Goal: Task Accomplishment & Management: Manage account settings

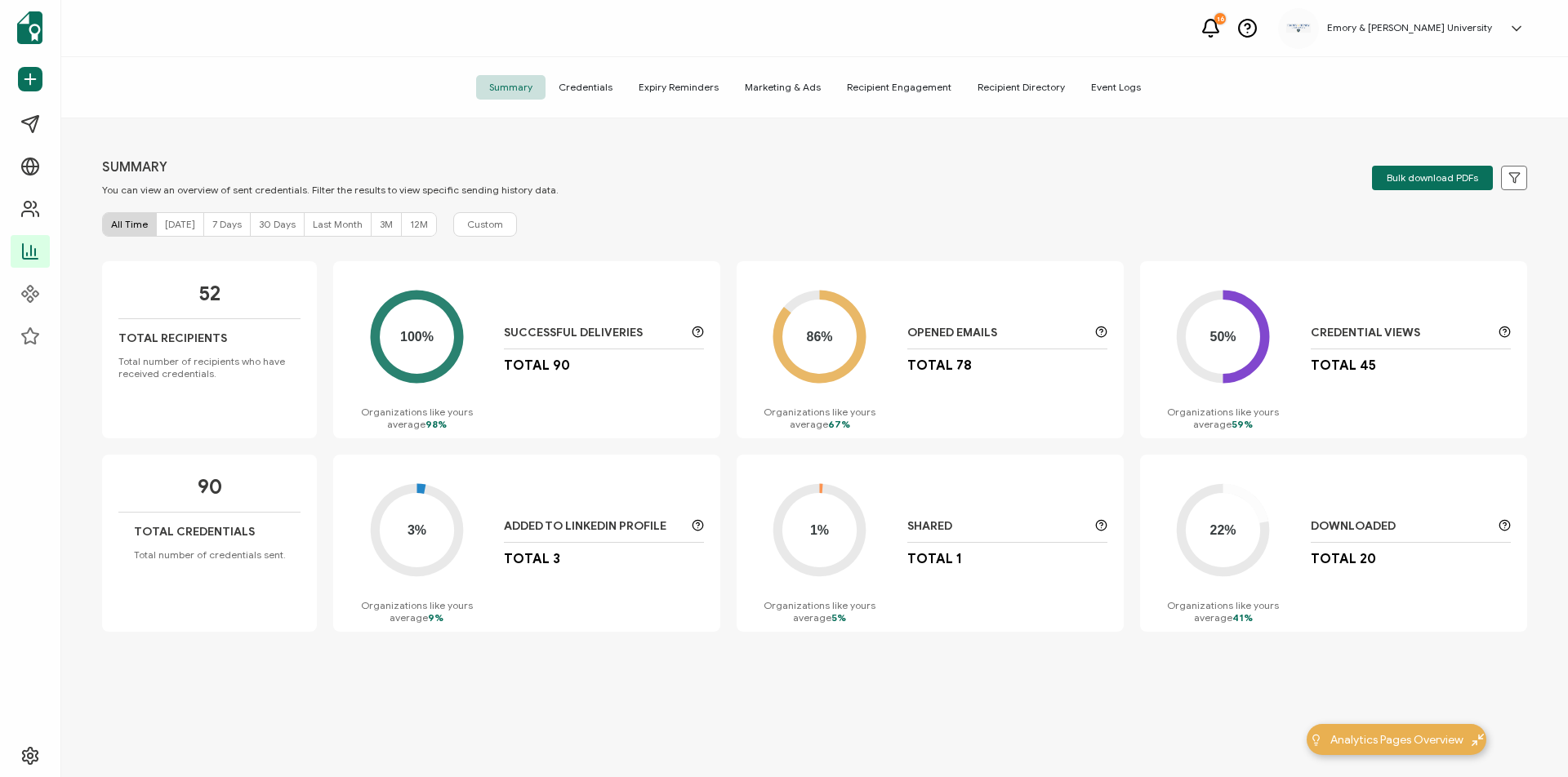
click at [579, 74] on div "Summary Credentials Expiry Reminders Marketing & Ads Recipient Engagement Recip…" at bounding box center [815, 88] width 1507 height 61
click at [608, 85] on span "Credentials" at bounding box center [586, 87] width 80 height 25
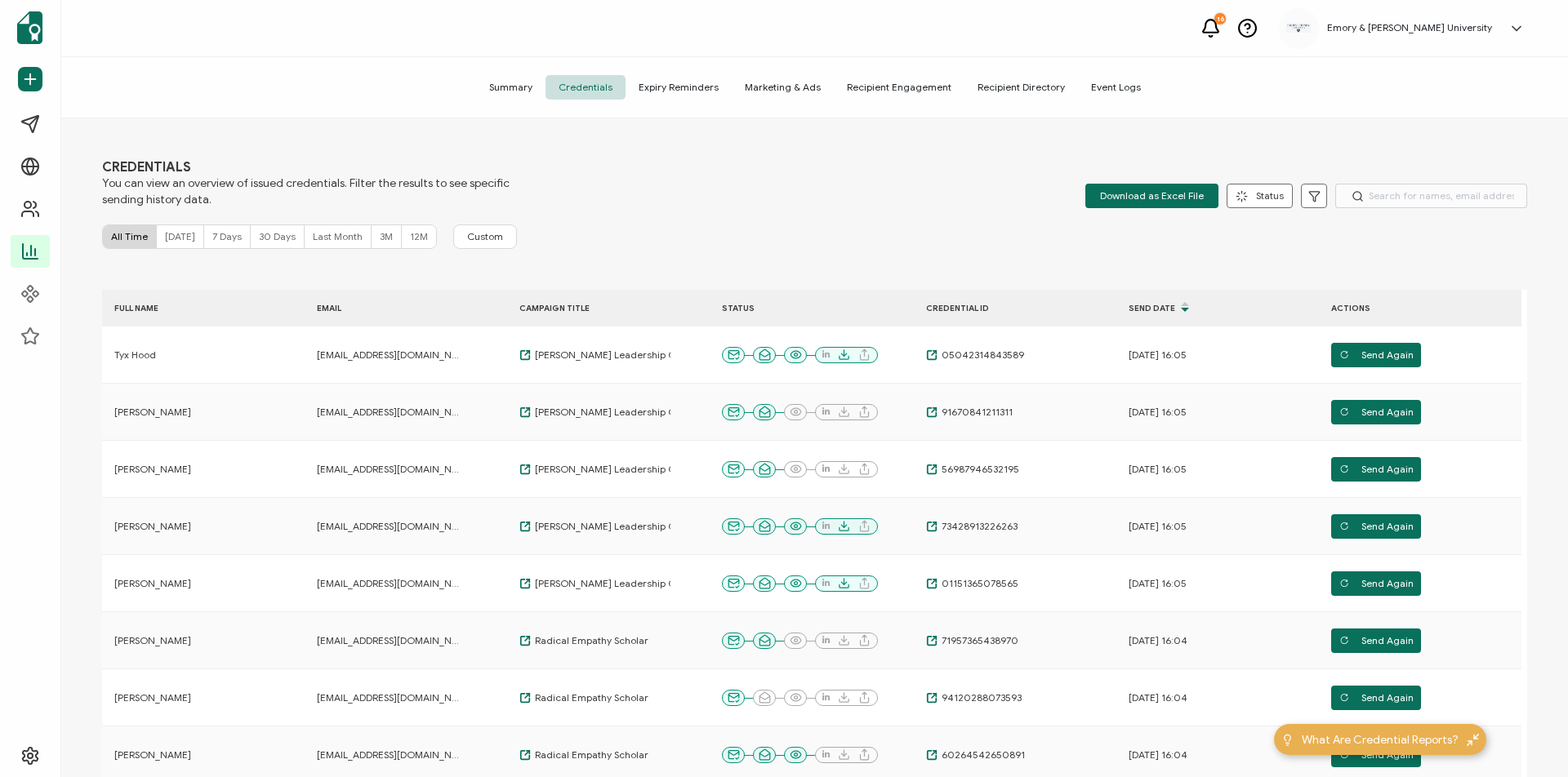
click at [533, 87] on span "Summary" at bounding box center [511, 87] width 69 height 25
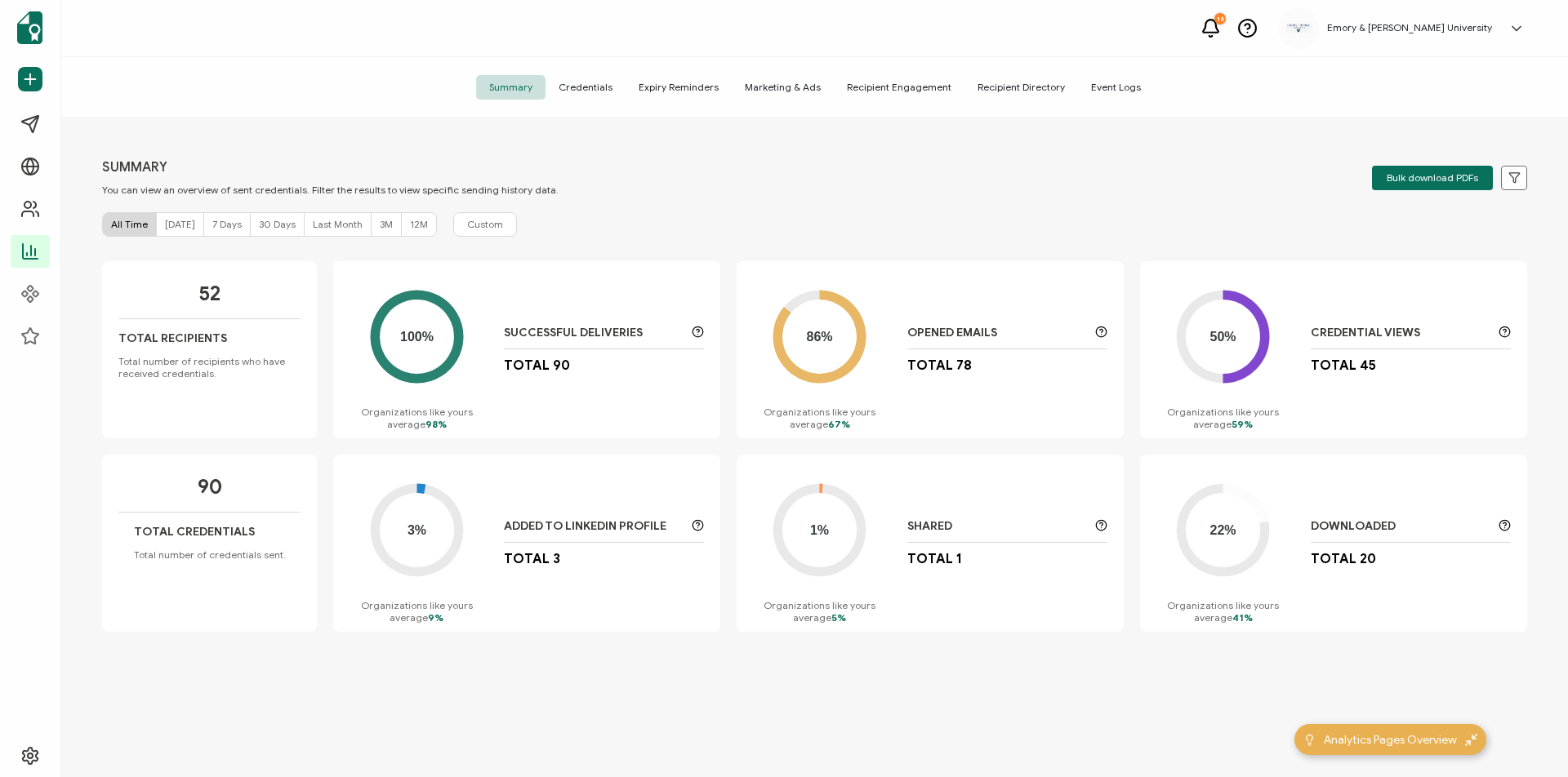
click at [585, 93] on span "Credentials" at bounding box center [586, 87] width 80 height 25
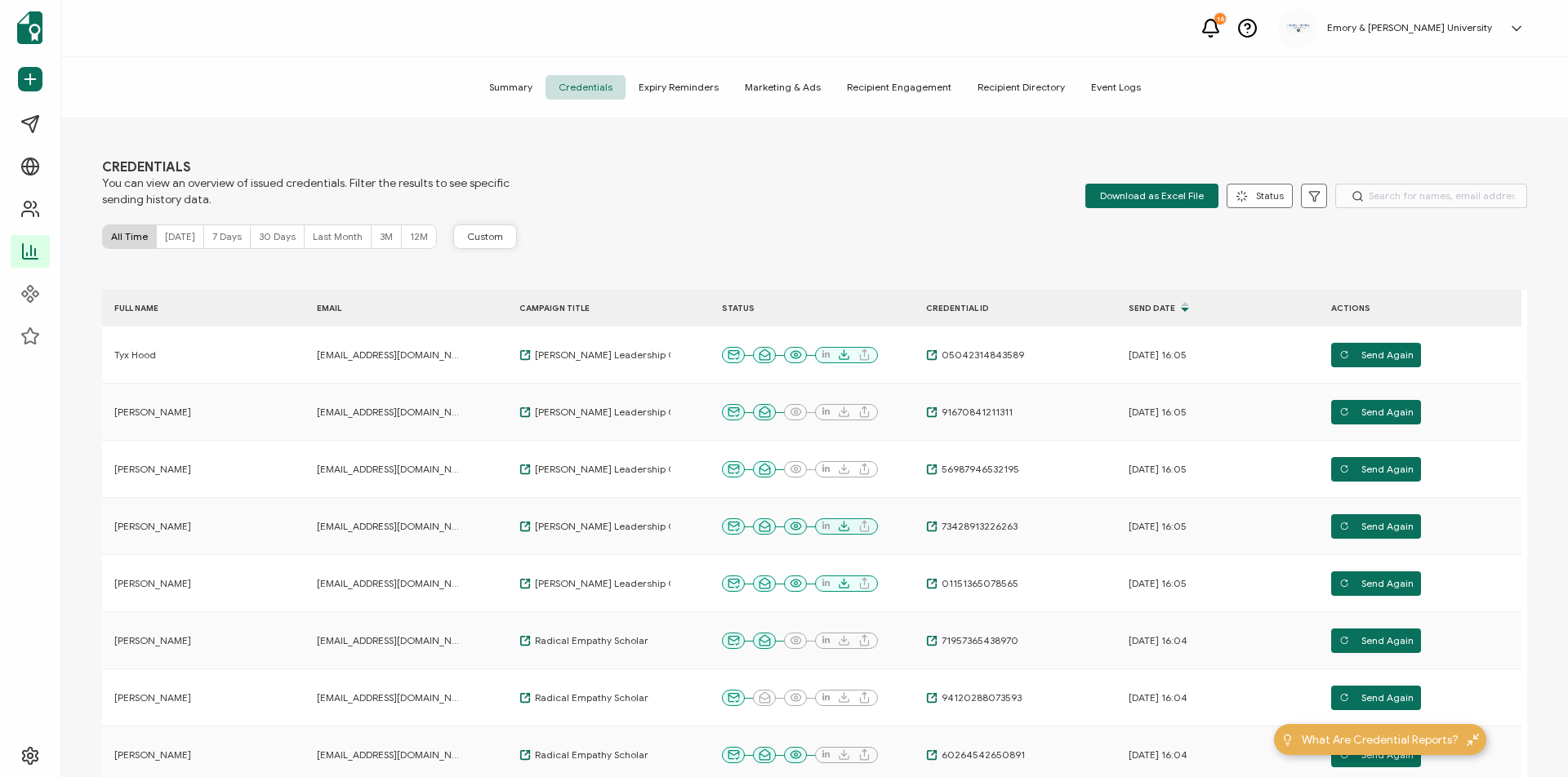
click at [471, 237] on span "Custom" at bounding box center [485, 237] width 36 height 13
click at [627, 165] on div "CREDENTIALS You can view an overview of issued credentials. Filter the results …" at bounding box center [815, 183] width 1425 height 49
click at [1000, 85] on span "Recipient Directory" at bounding box center [1021, 87] width 114 height 25
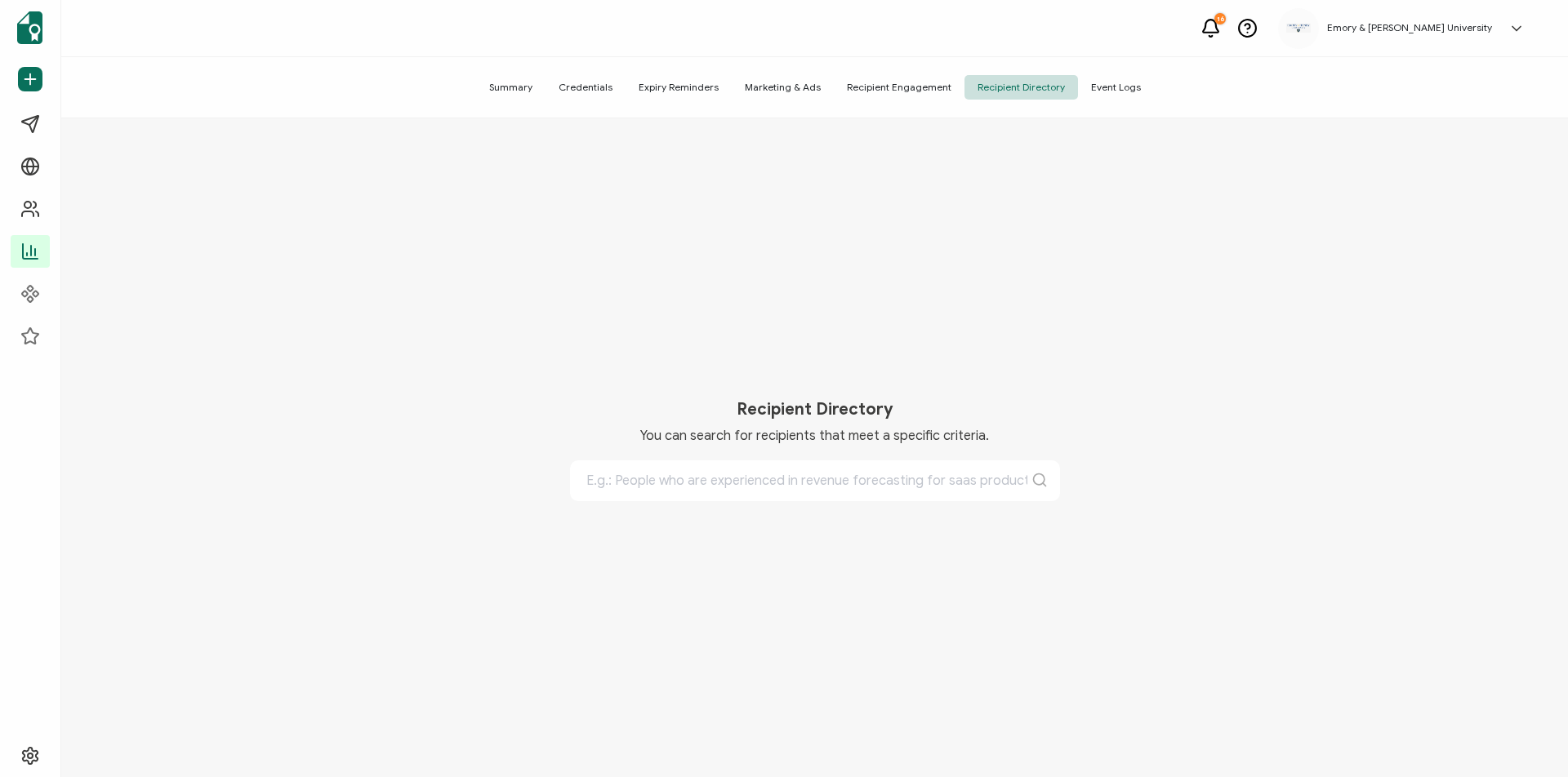
click at [806, 482] on input "text" at bounding box center [816, 481] width 490 height 41
type input "[DEMOGRAPHIC_DATA]"
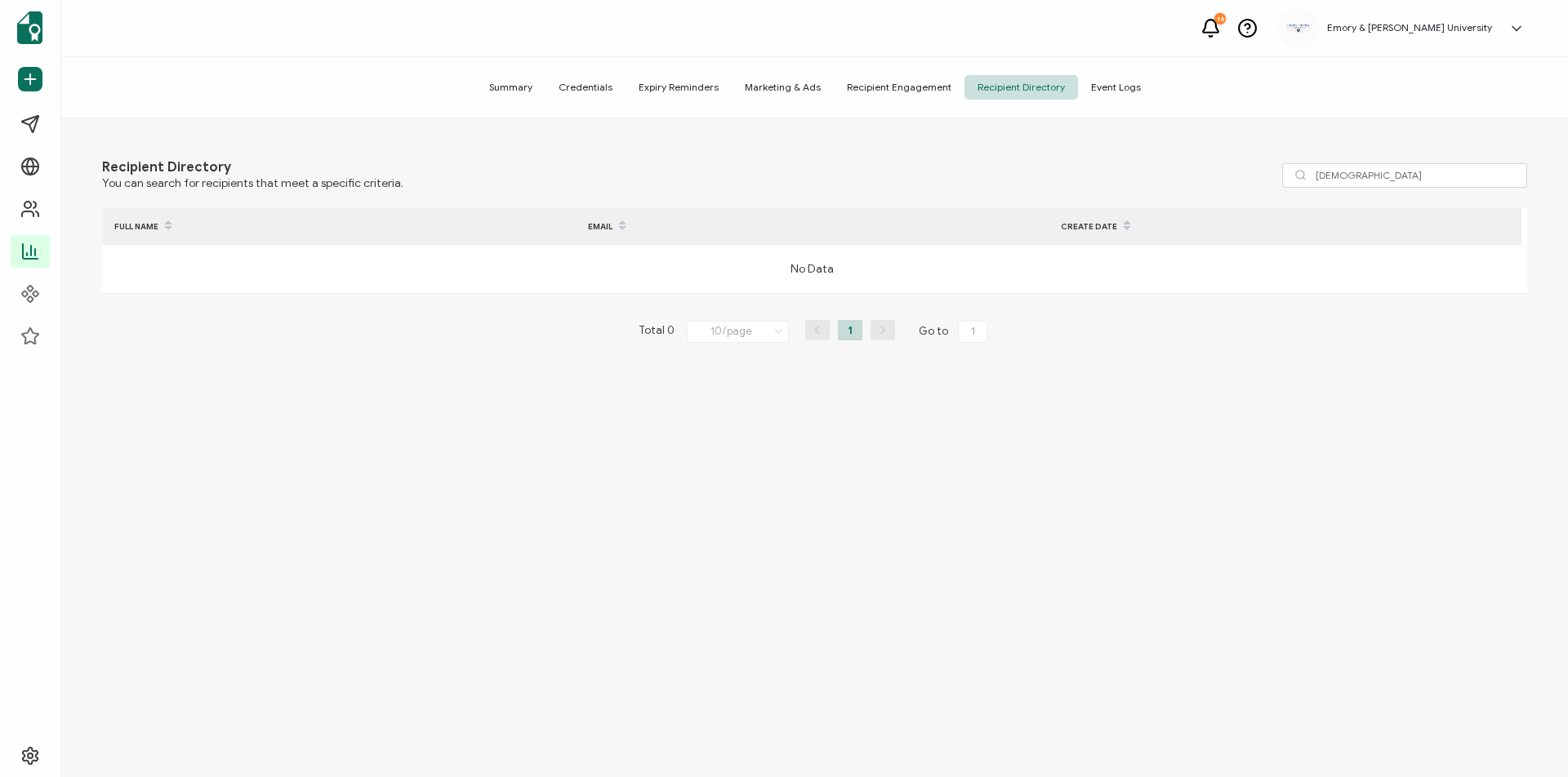
click at [1123, 87] on span "Event Logs" at bounding box center [1115, 87] width 76 height 25
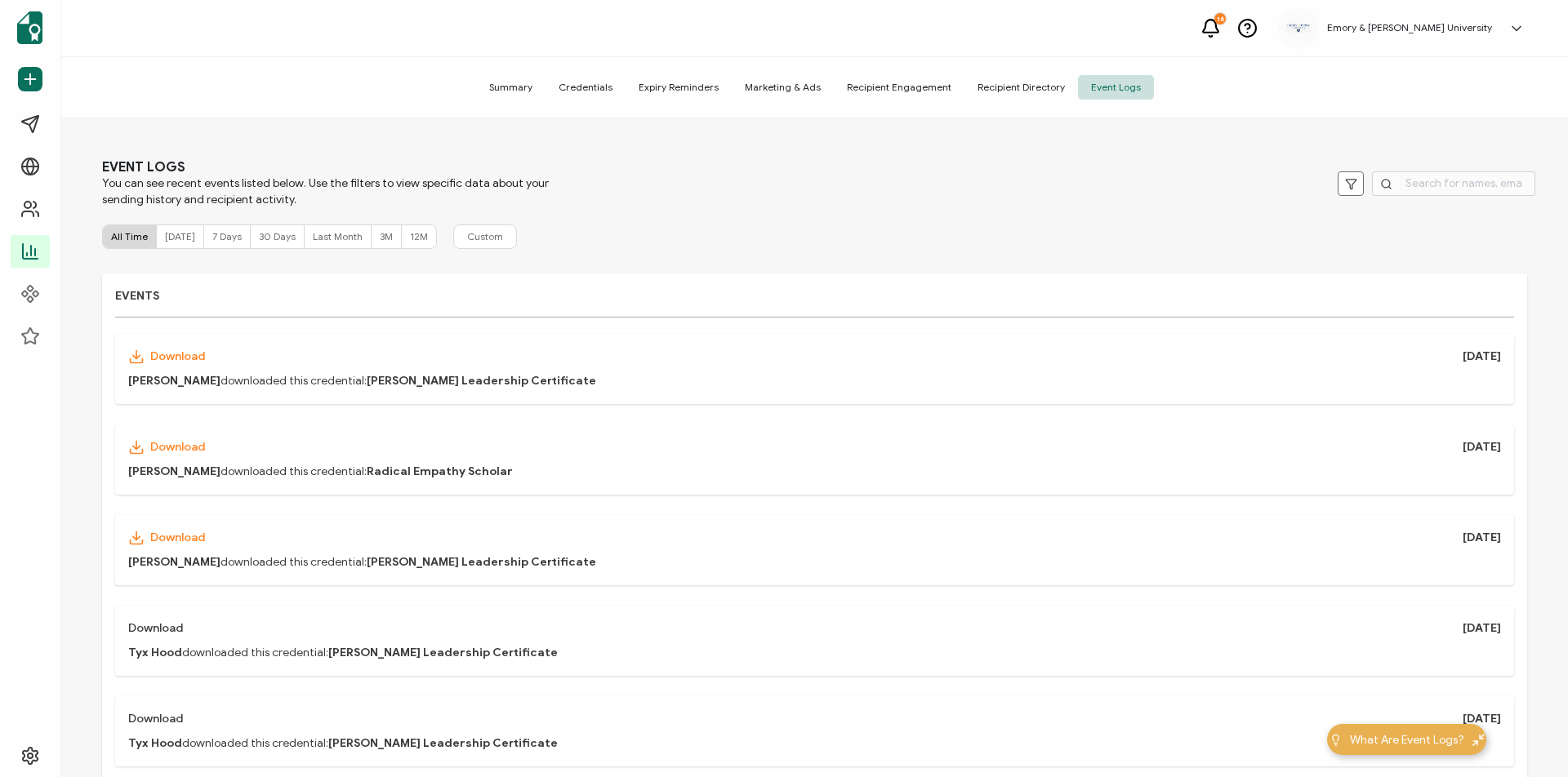
click at [535, 88] on span "Summary" at bounding box center [511, 87] width 69 height 25
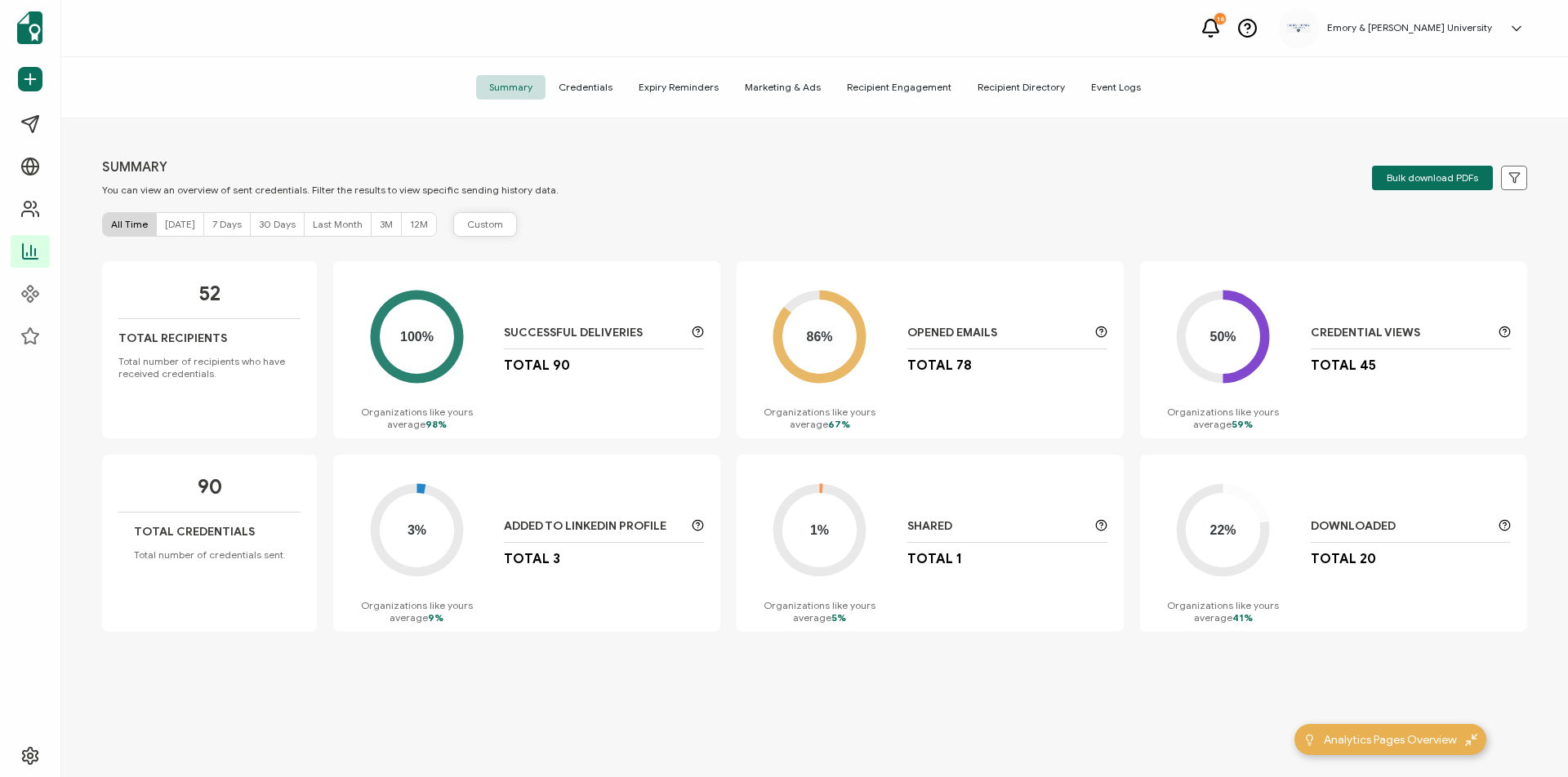
click at [477, 225] on span "Custom" at bounding box center [485, 224] width 36 height 15
click at [605, 84] on span "Credentials" at bounding box center [586, 87] width 80 height 25
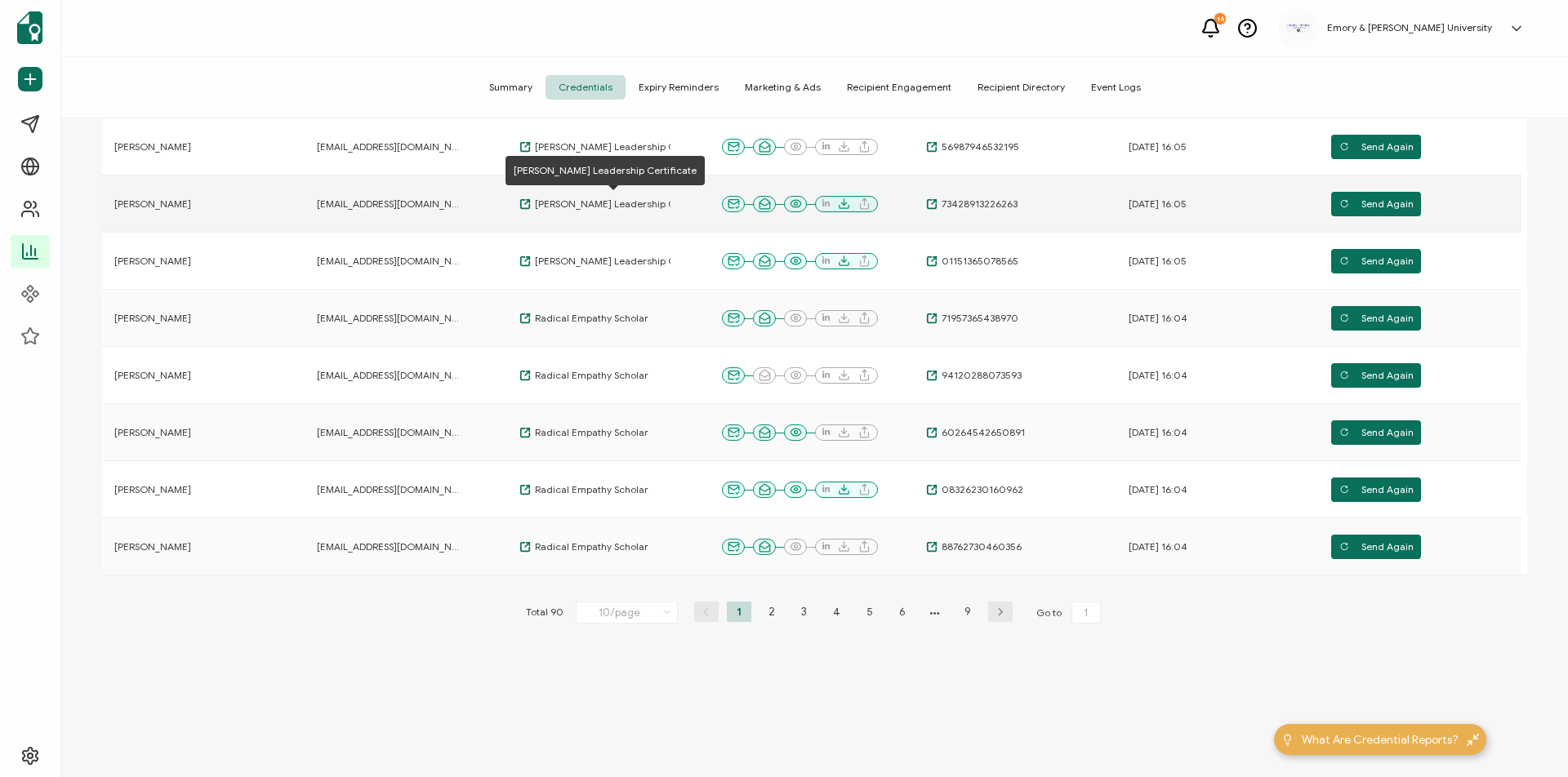
scroll to position [325, 0]
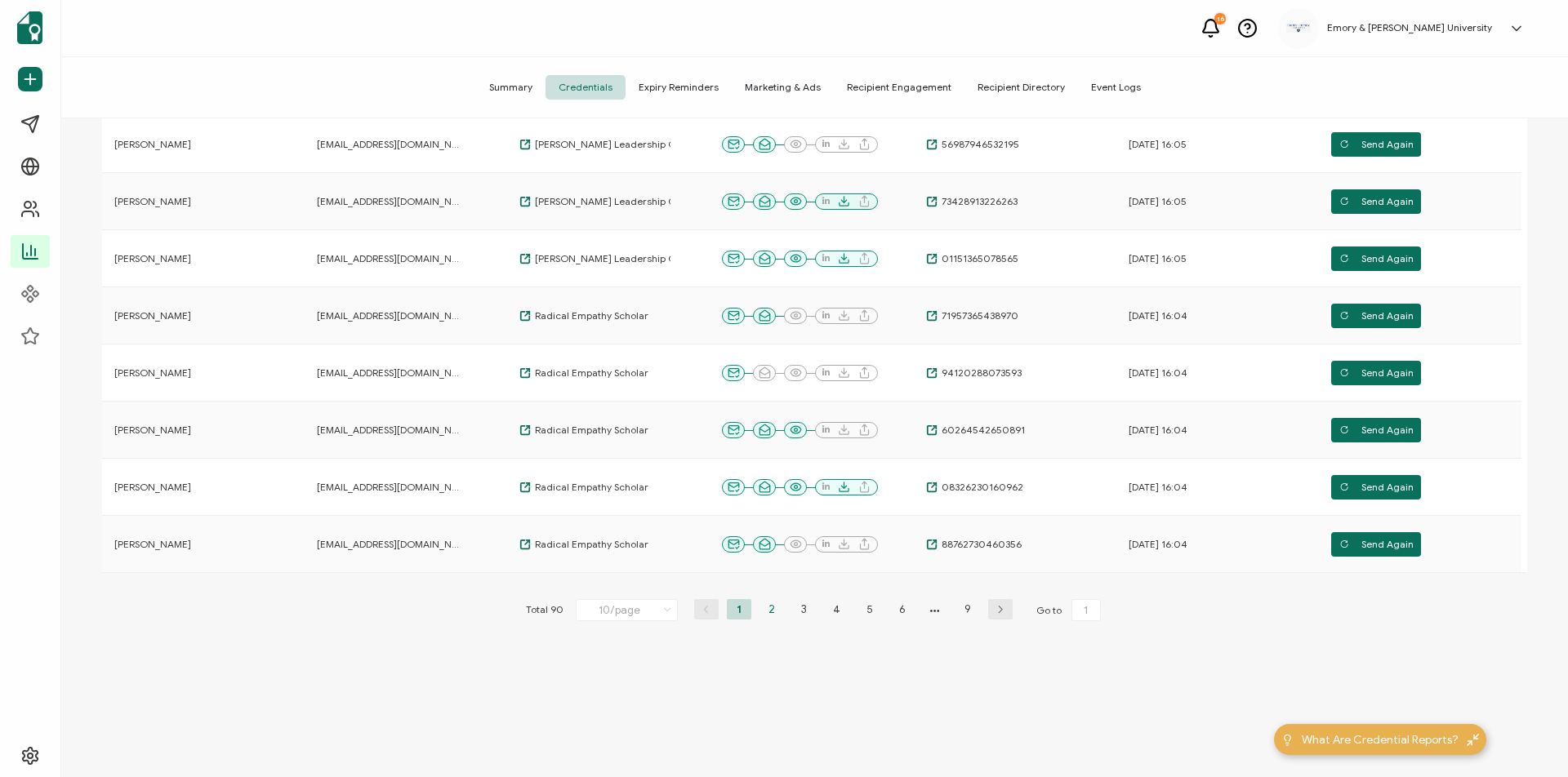
click at [767, 610] on li "2" at bounding box center [771, 610] width 25 height 20
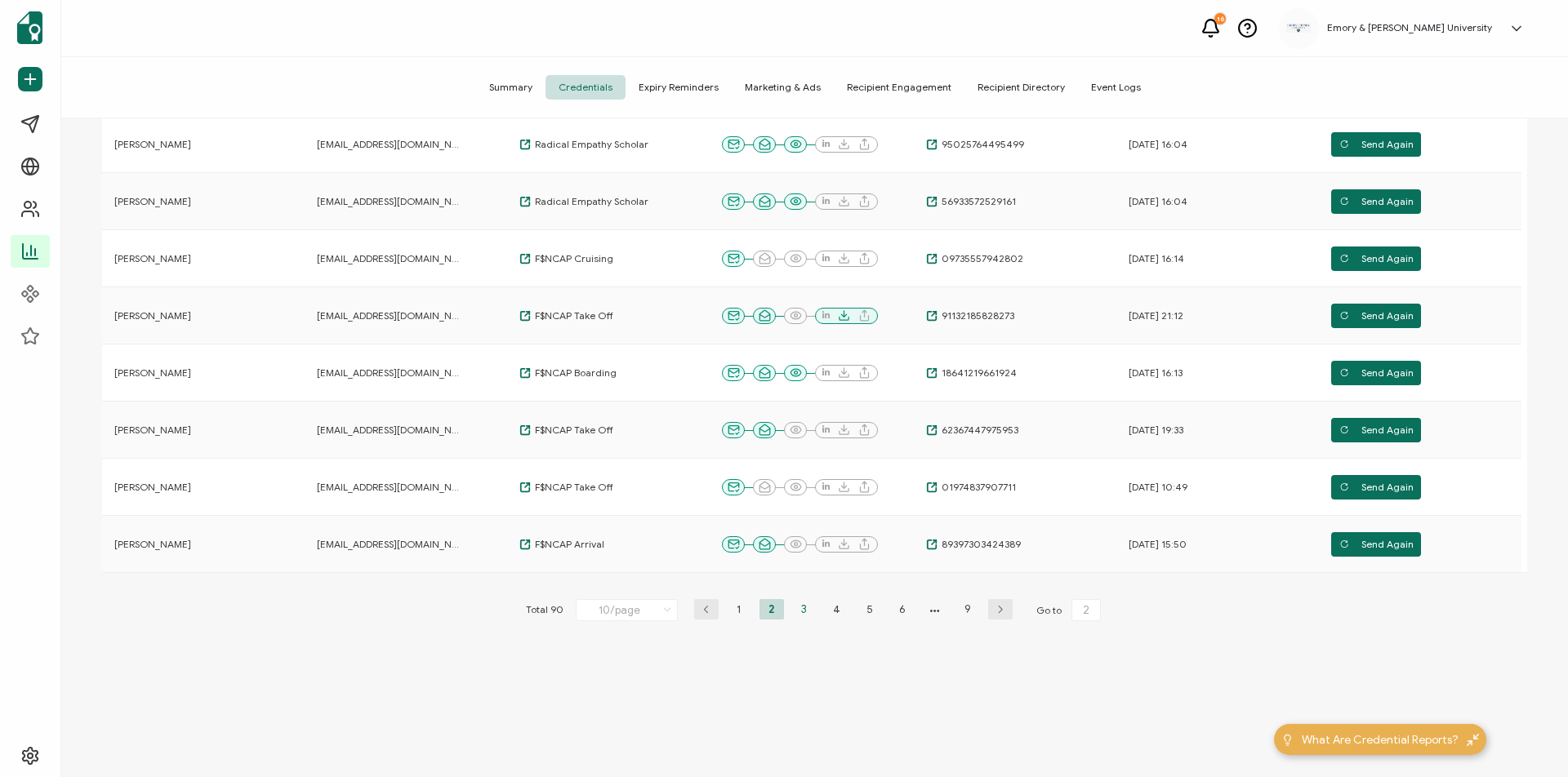
click at [803, 608] on li "3" at bounding box center [804, 610] width 25 height 20
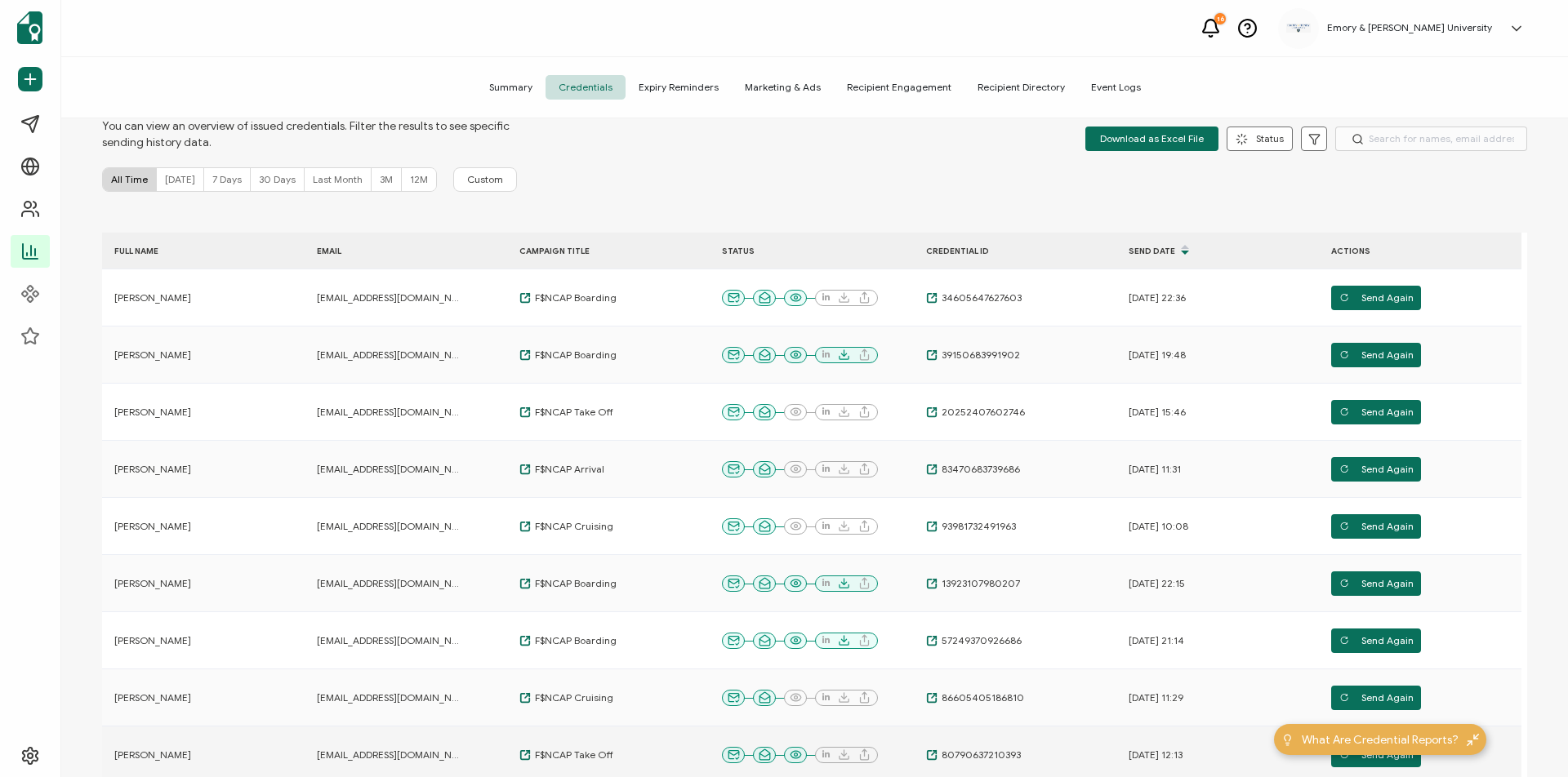
scroll to position [245, 0]
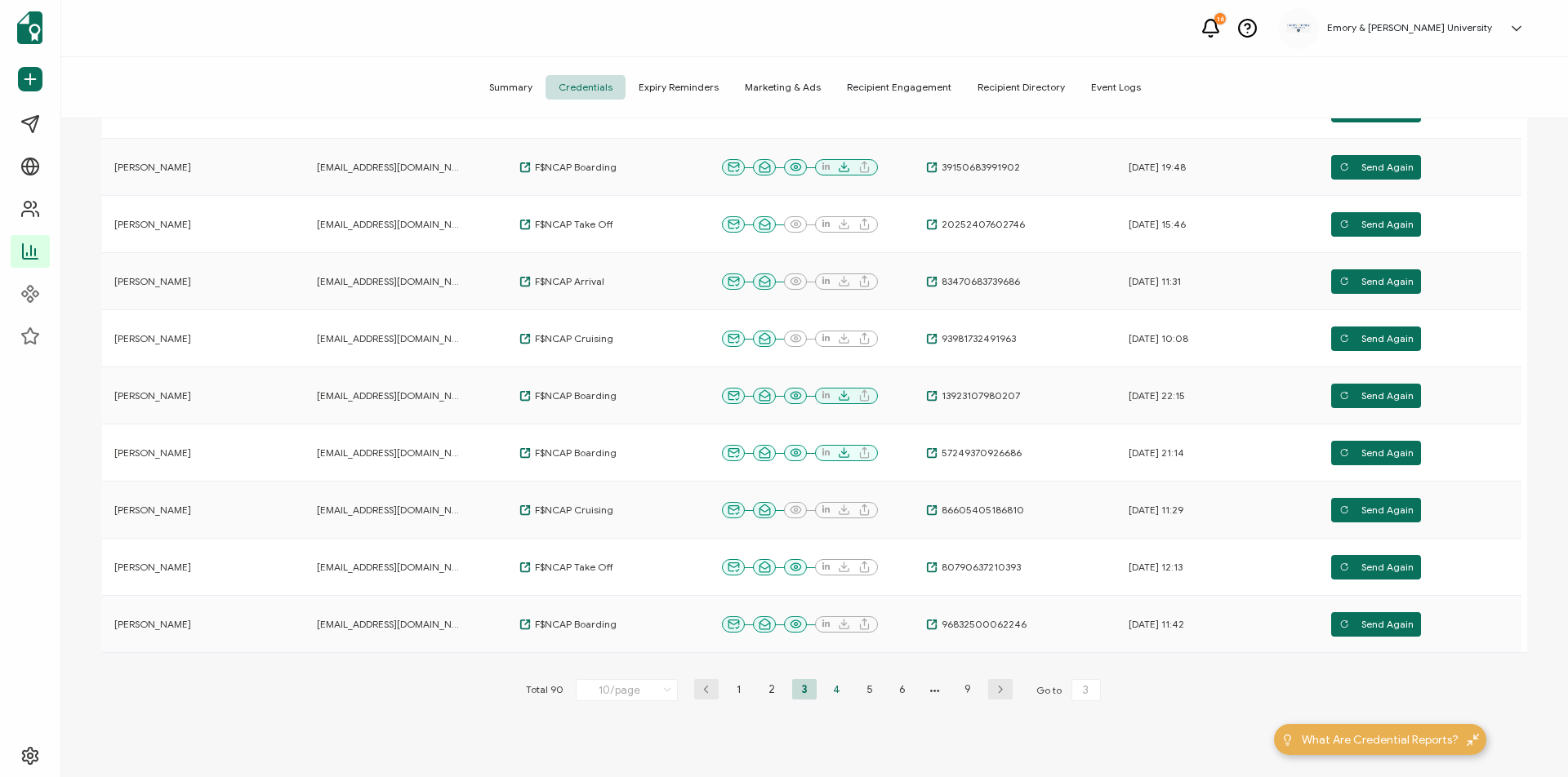
click at [829, 692] on li "4" at bounding box center [837, 690] width 25 height 20
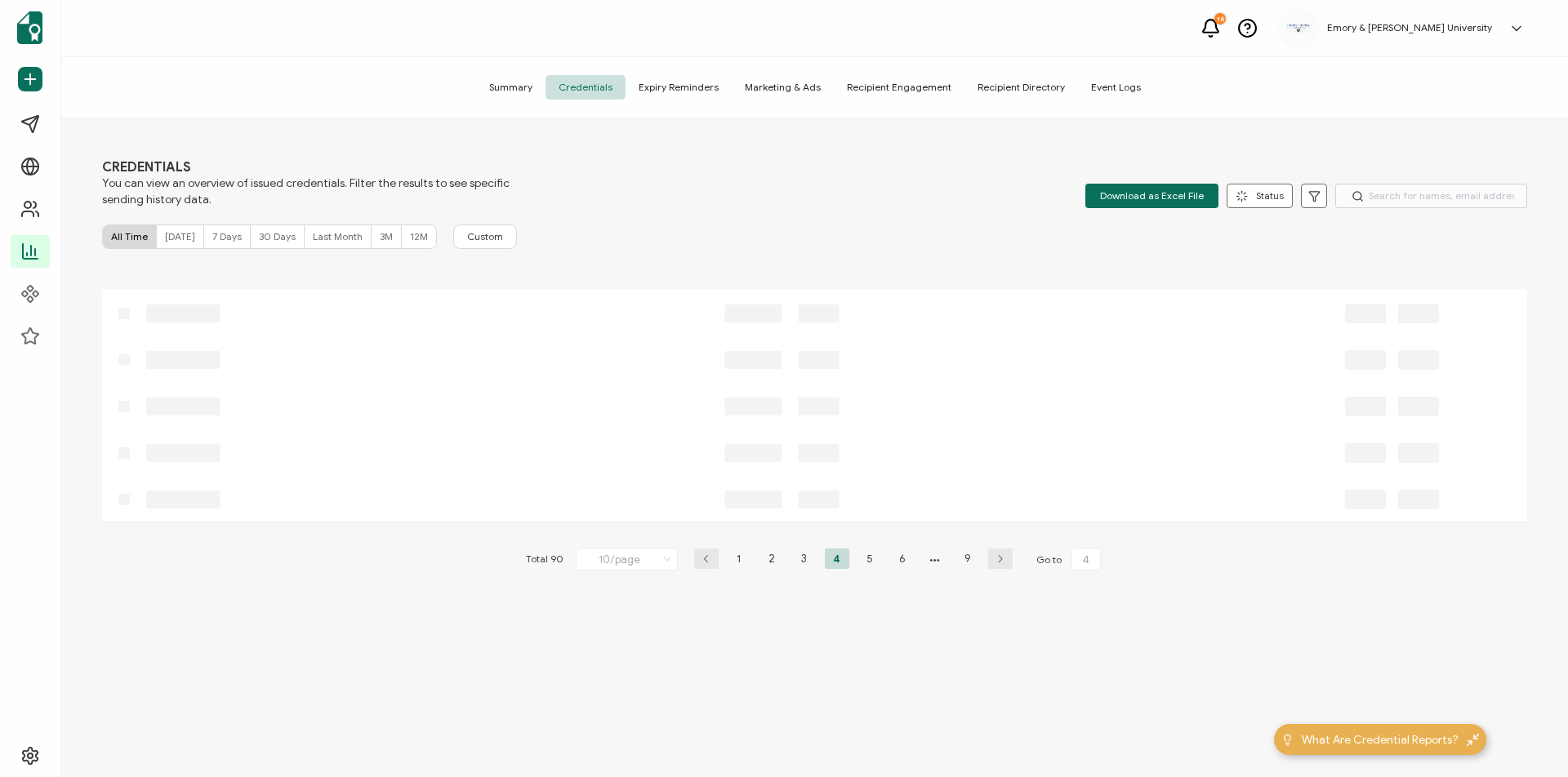
scroll to position [0, 0]
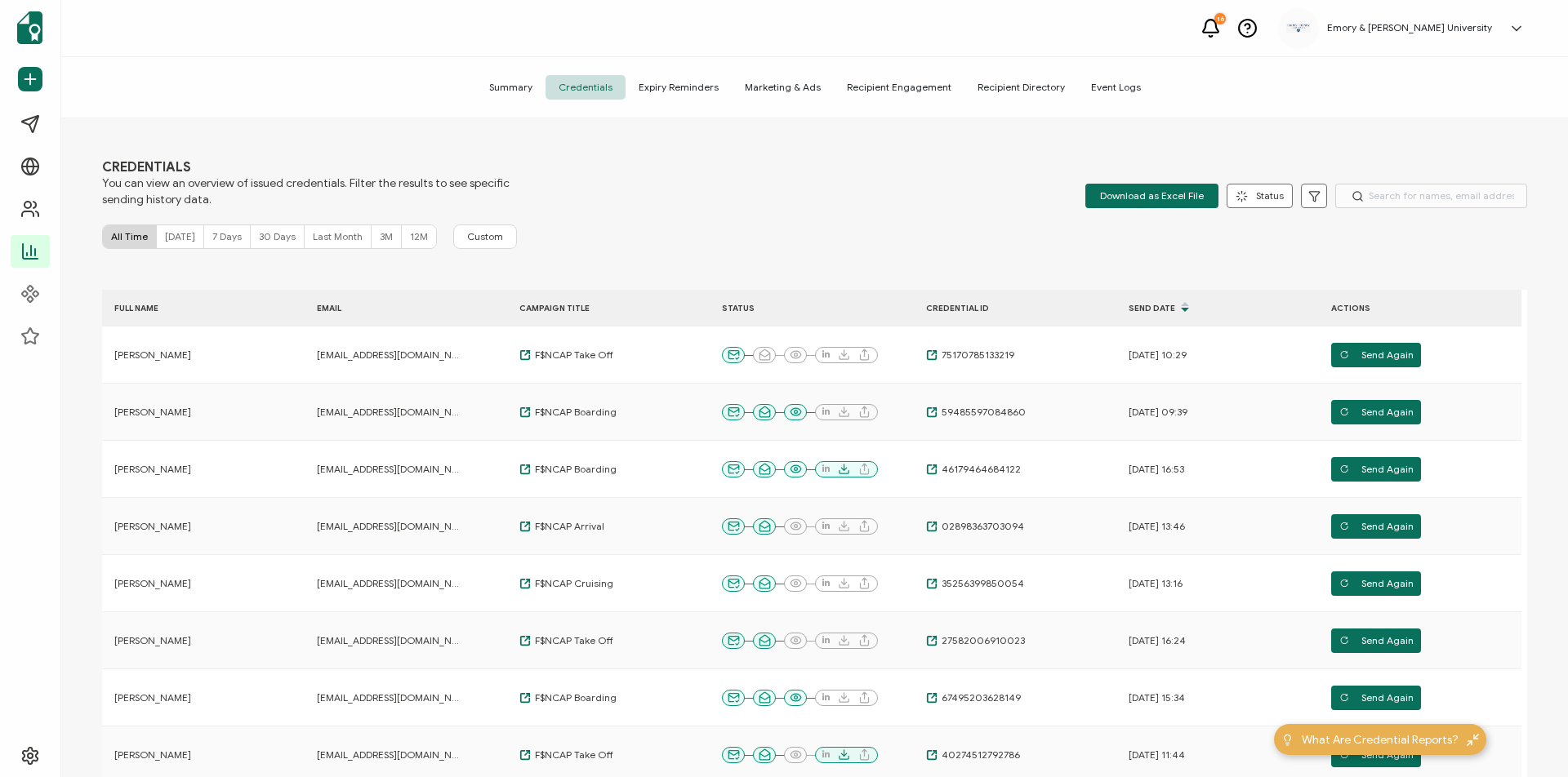
click at [1167, 305] on div "Send Date" at bounding box center [1197, 307] width 163 height 28
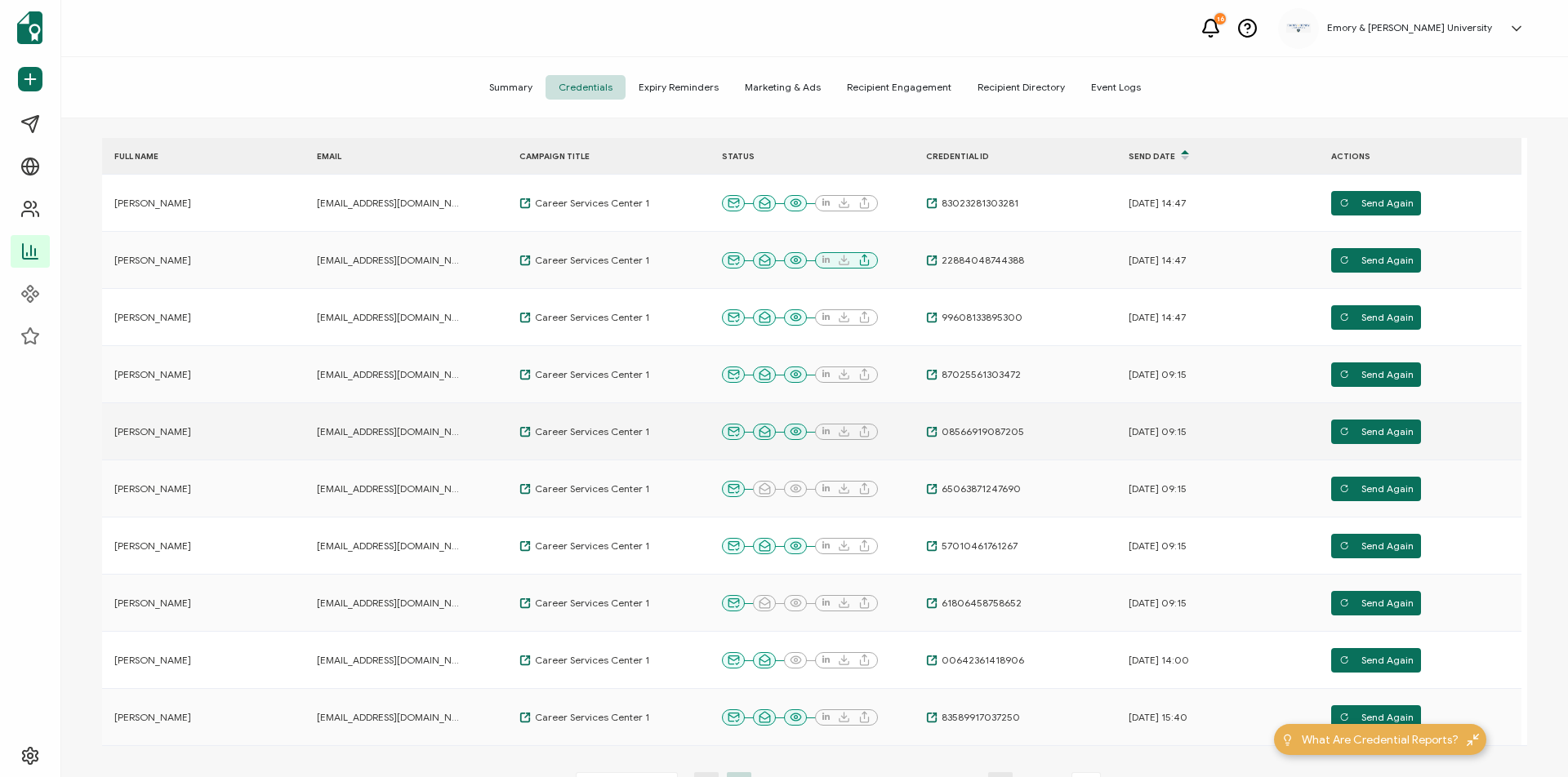
scroll to position [325, 0]
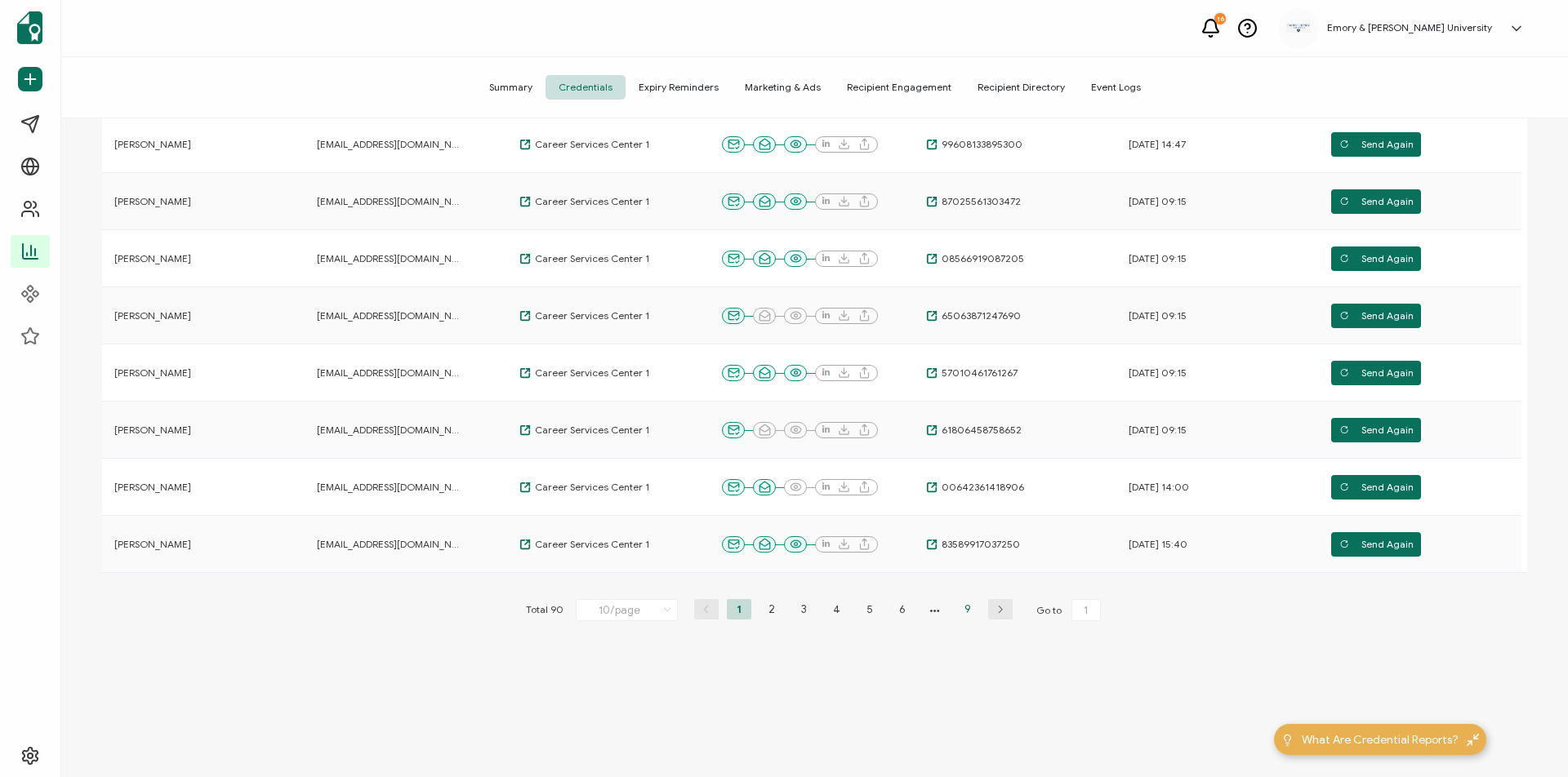
click at [962, 617] on li "9" at bounding box center [968, 610] width 25 height 20
click at [867, 608] on li "6" at bounding box center [869, 610] width 25 height 20
click at [731, 612] on li "1" at bounding box center [739, 610] width 25 height 20
click at [965, 607] on li "9" at bounding box center [968, 610] width 25 height 20
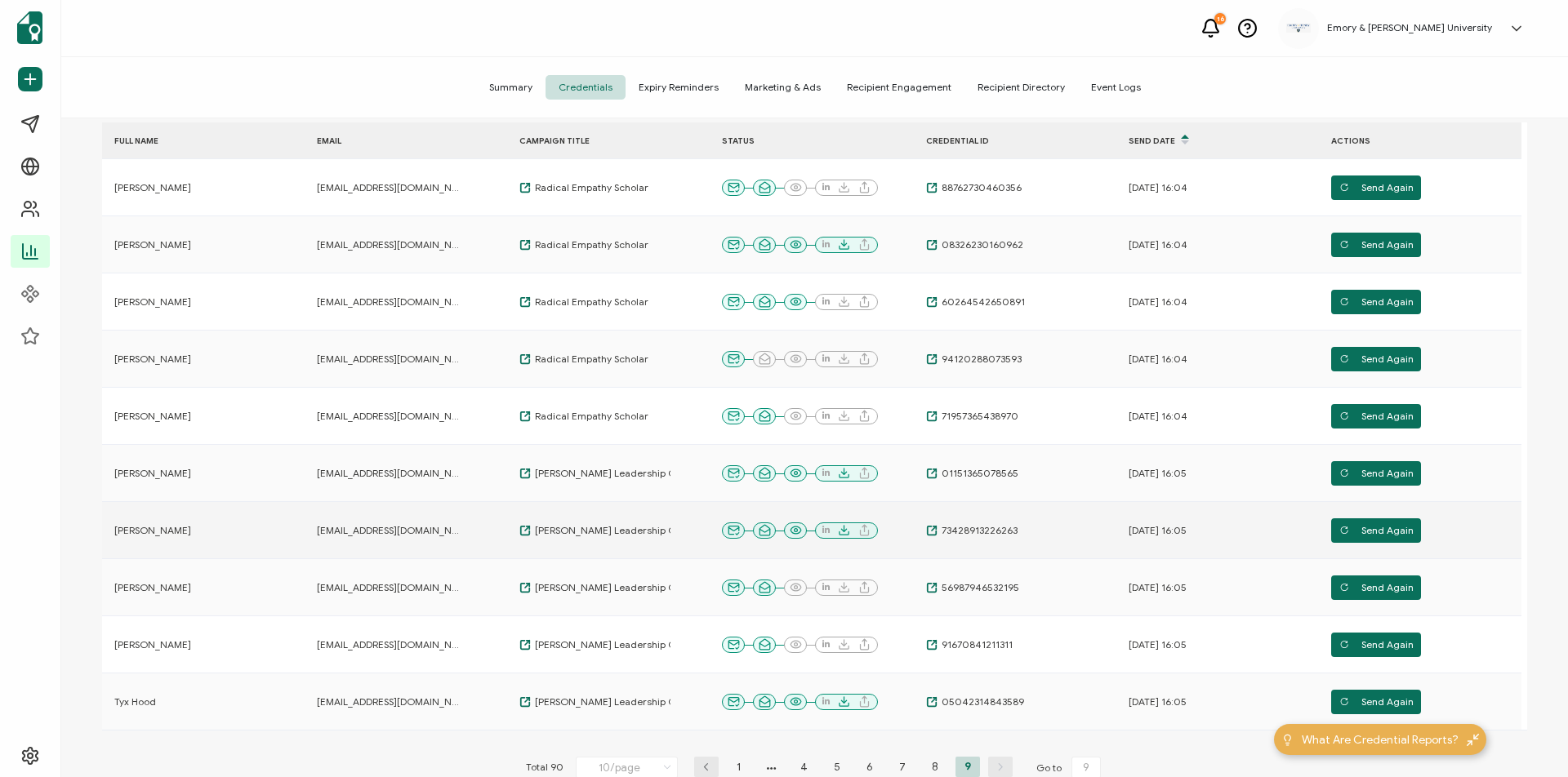
scroll to position [0, 0]
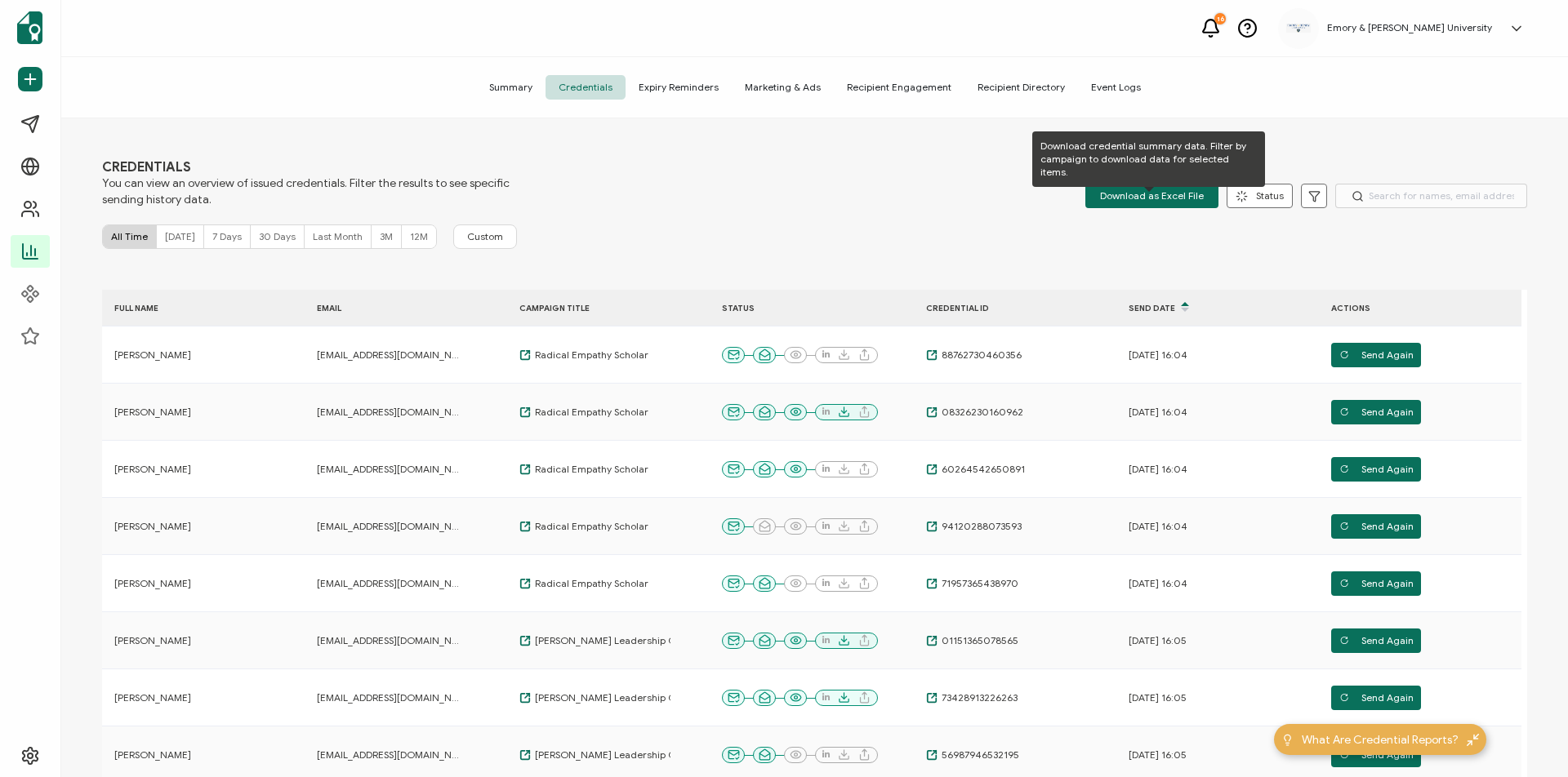
drag, startPoint x: 1156, startPoint y: 198, endPoint x: 545, endPoint y: 308, distance: 620.8
click at [552, 308] on div "CREDENTIALS You can view an overview of issued credentials. Filter the results …" at bounding box center [815, 450] width 1507 height 663
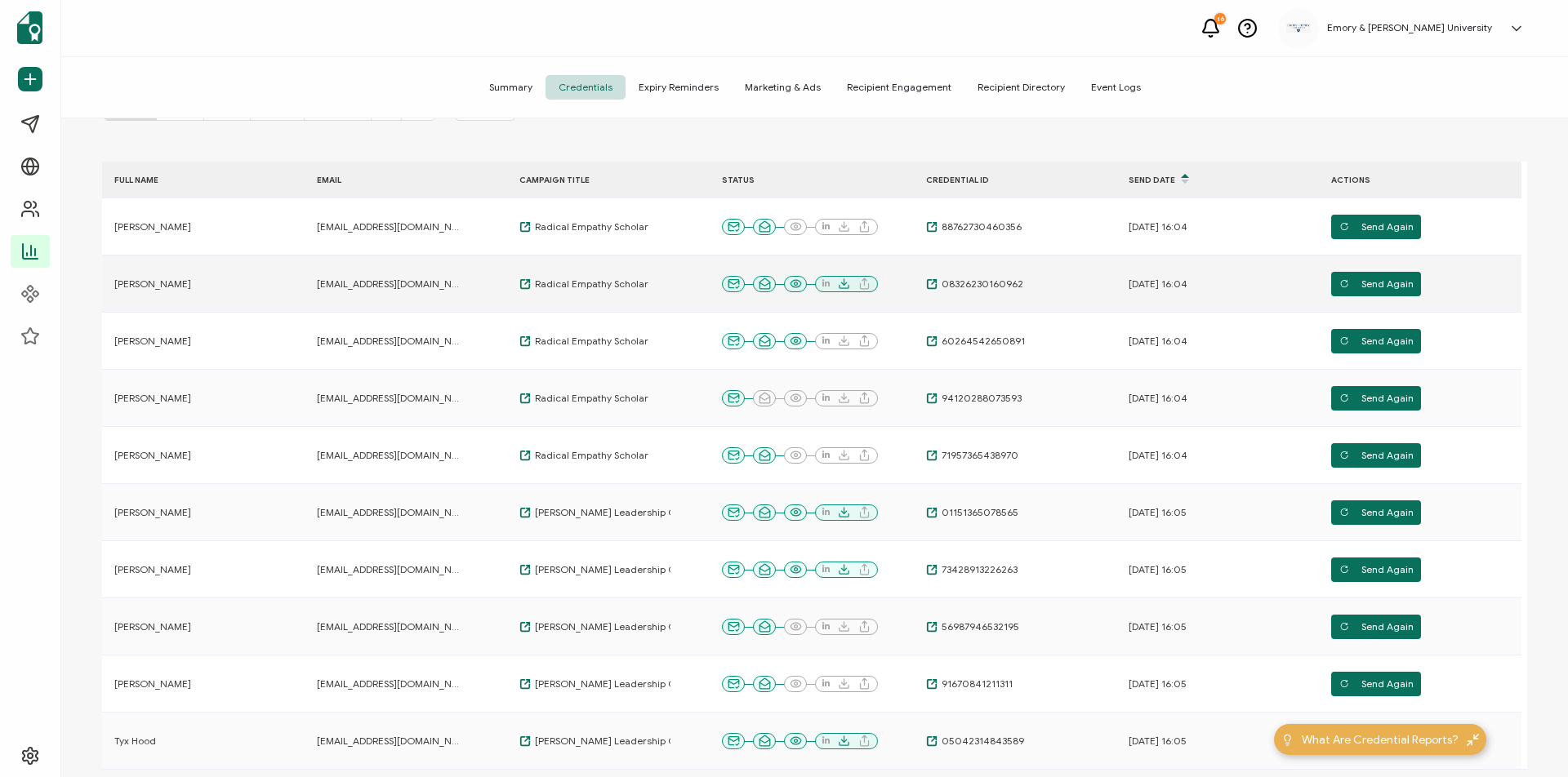
scroll to position [325, 0]
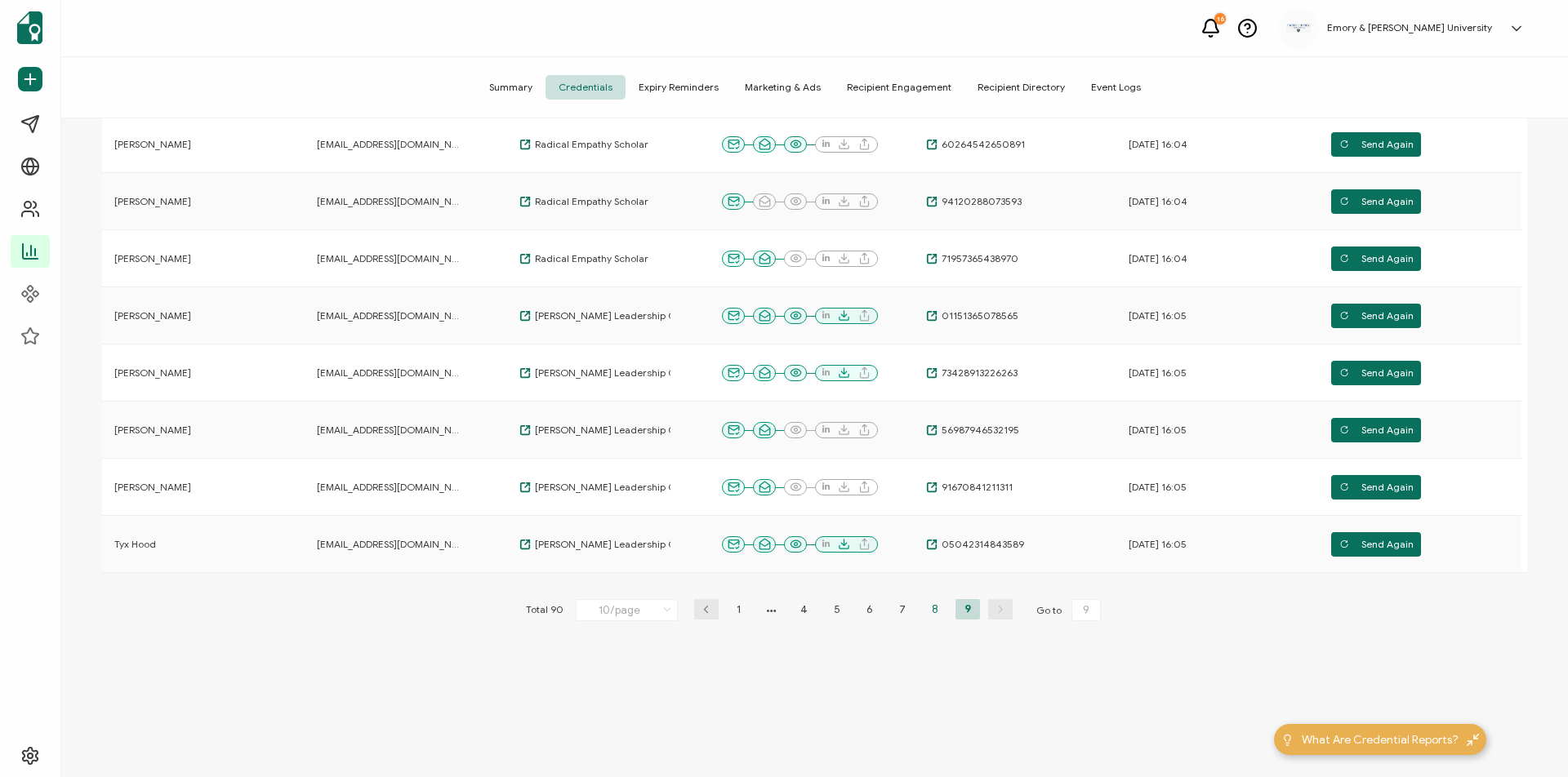
click at [933, 610] on li "8" at bounding box center [935, 610] width 25 height 20
type input "8"
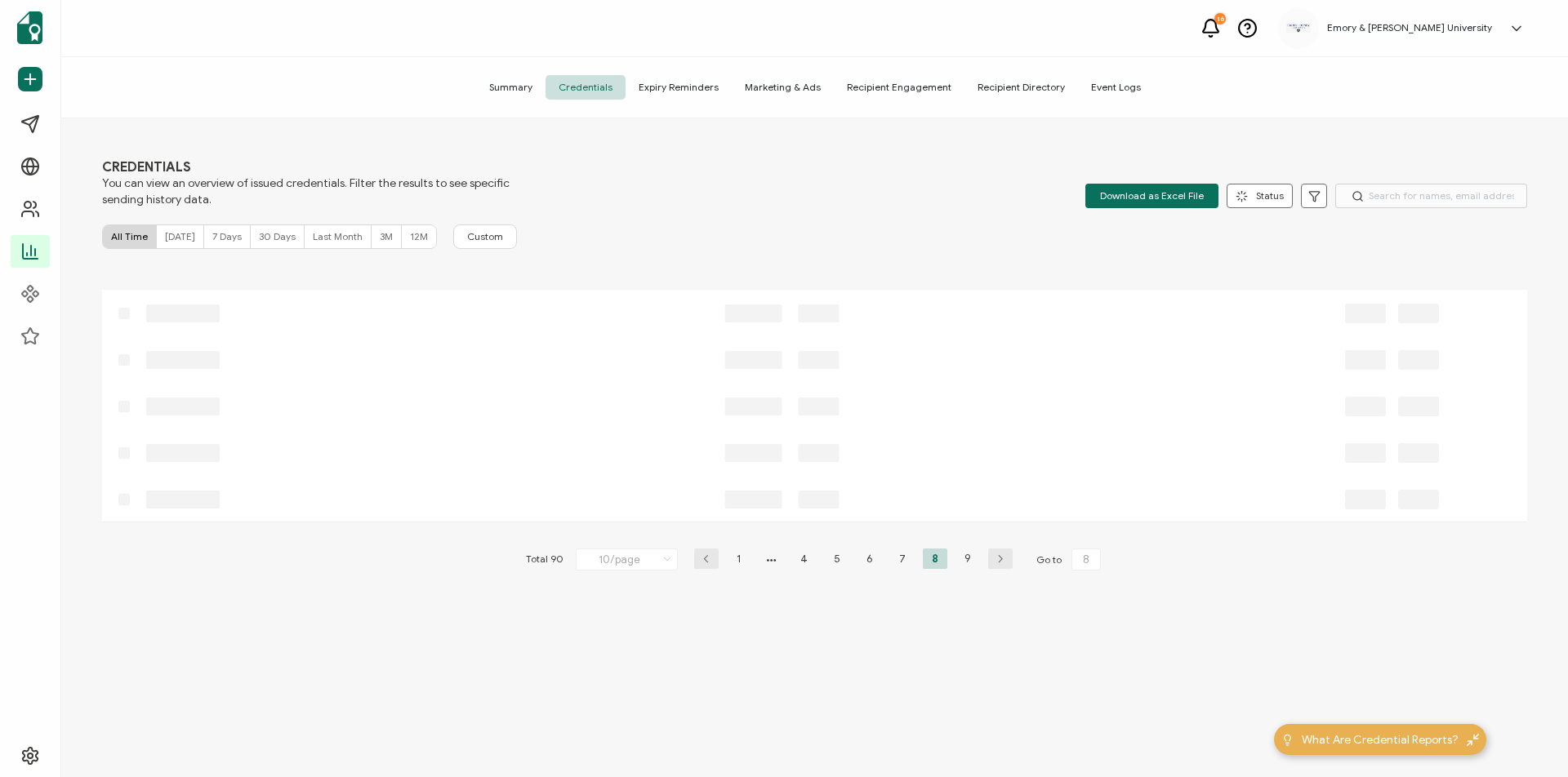
scroll to position [0, 0]
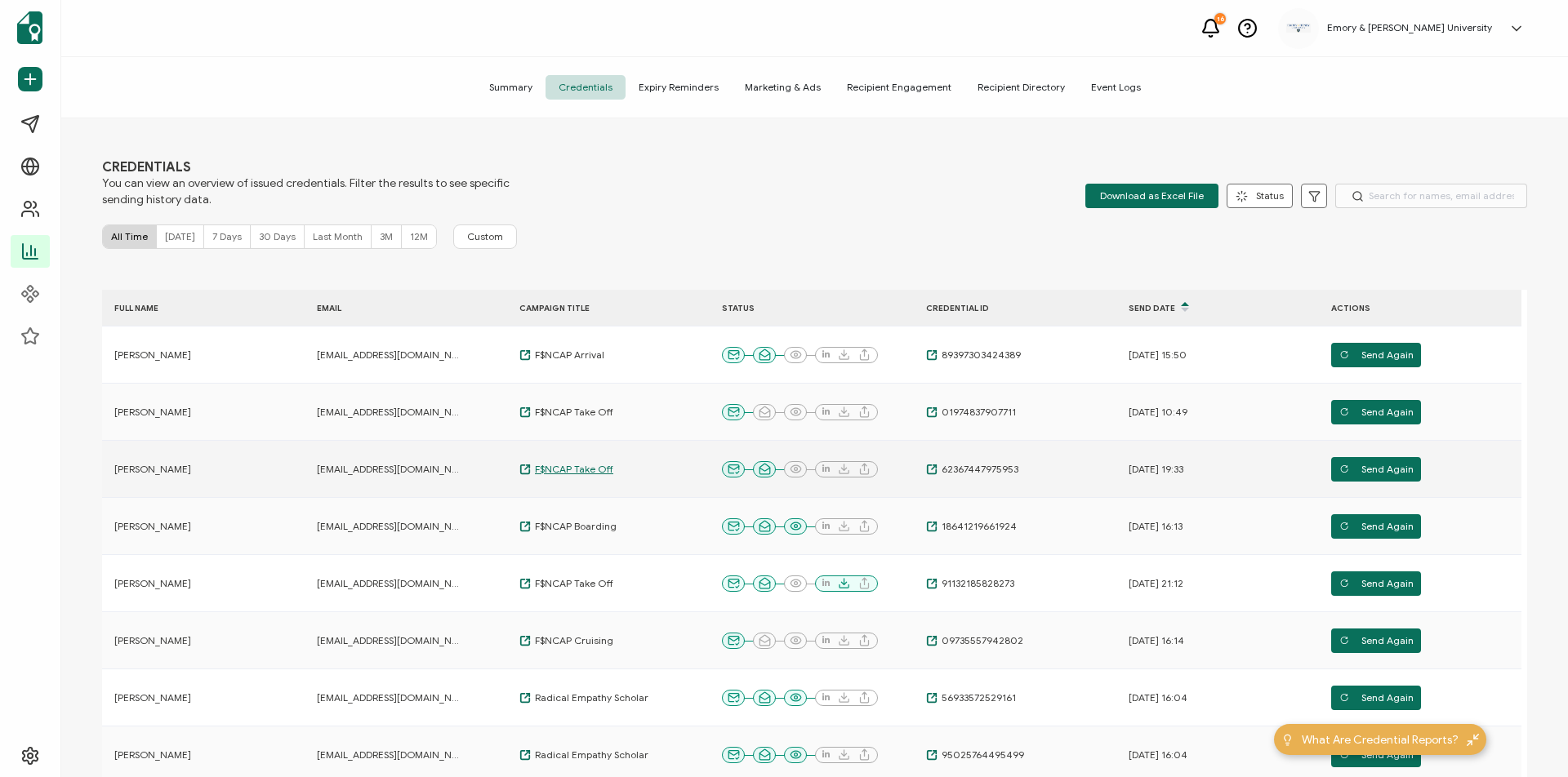
click at [582, 464] on span "F$NCAP Take Off" at bounding box center [572, 469] width 83 height 13
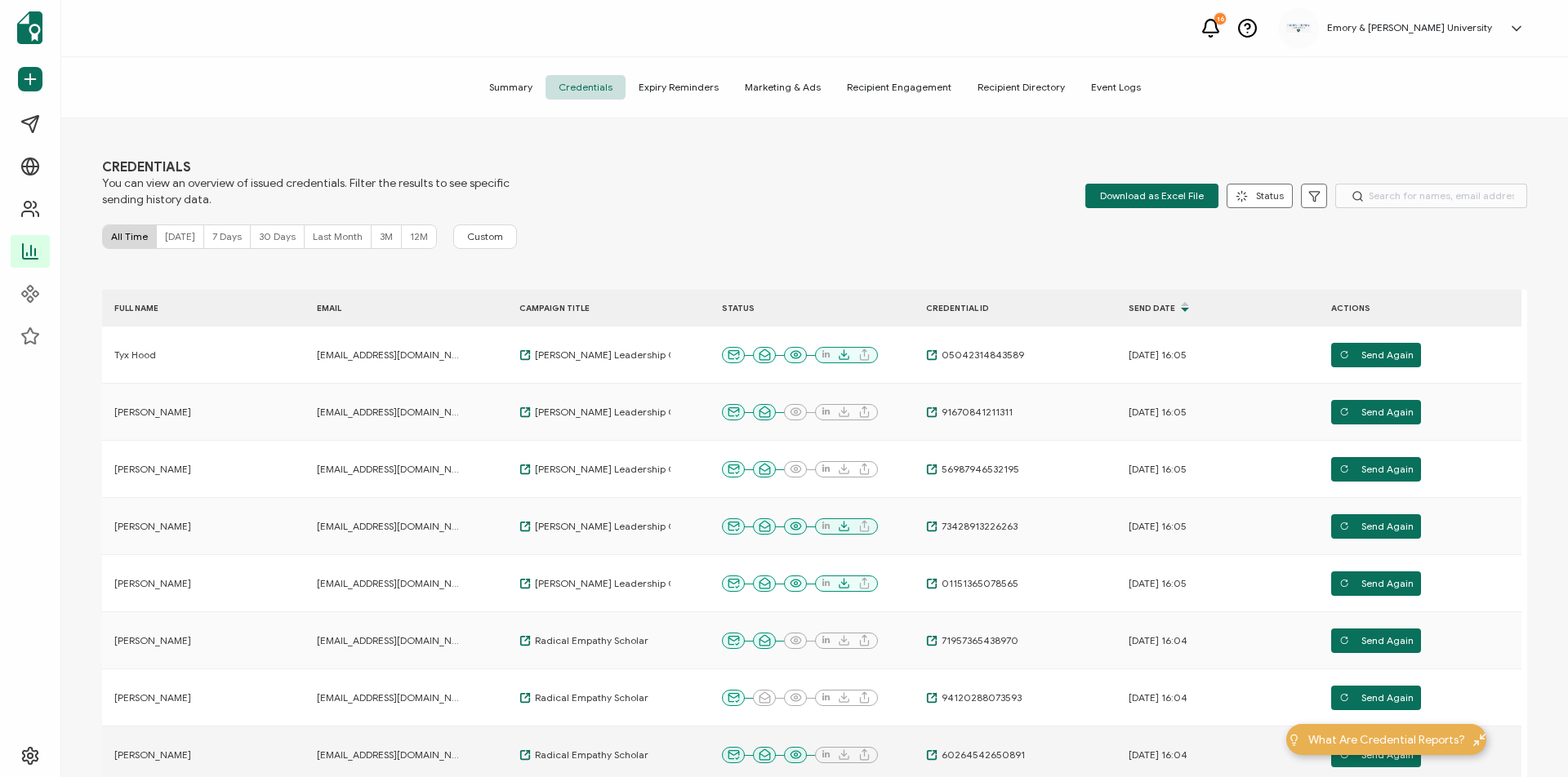
scroll to position [325, 0]
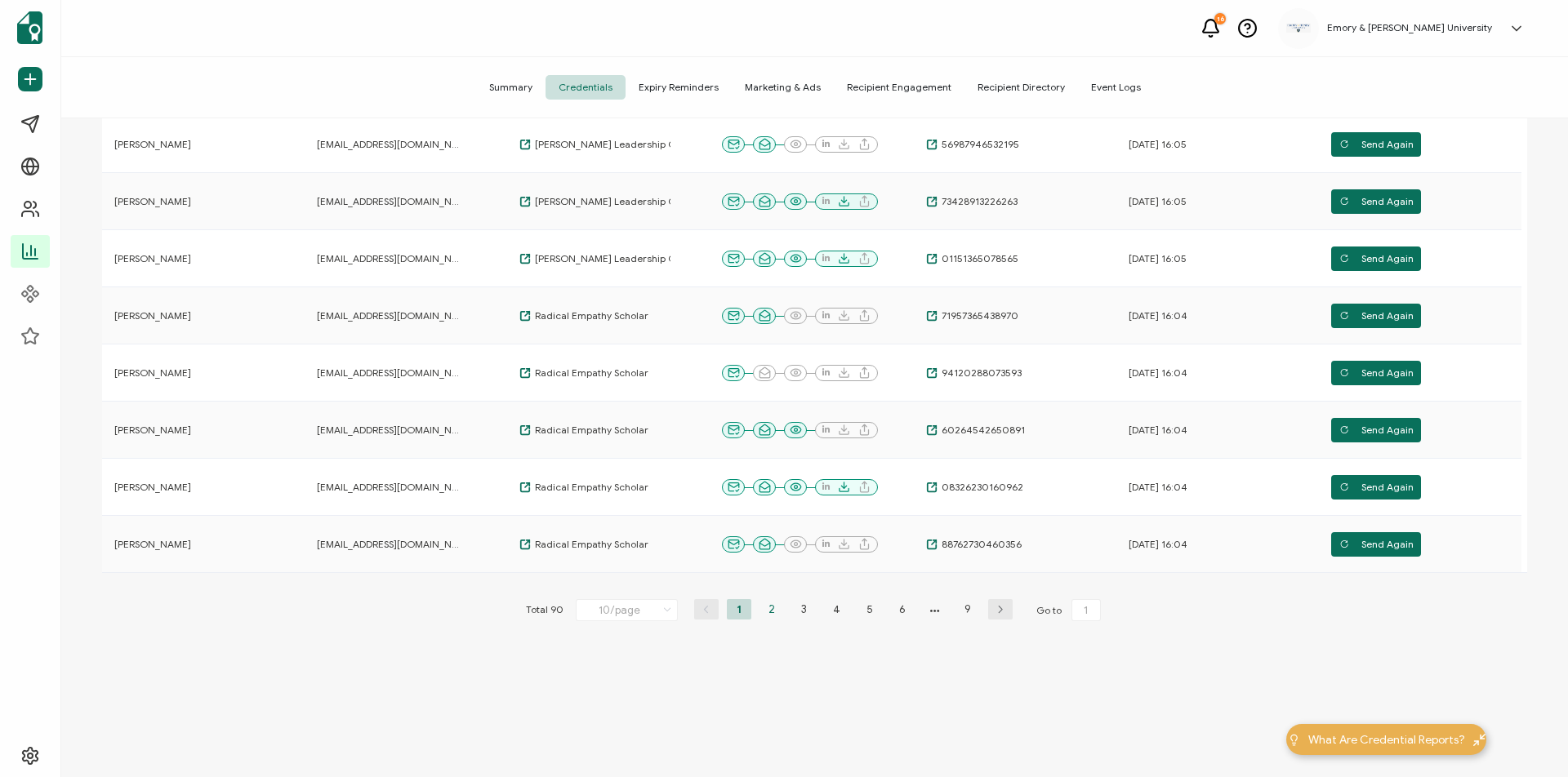
click at [769, 616] on li "2" at bounding box center [771, 610] width 25 height 20
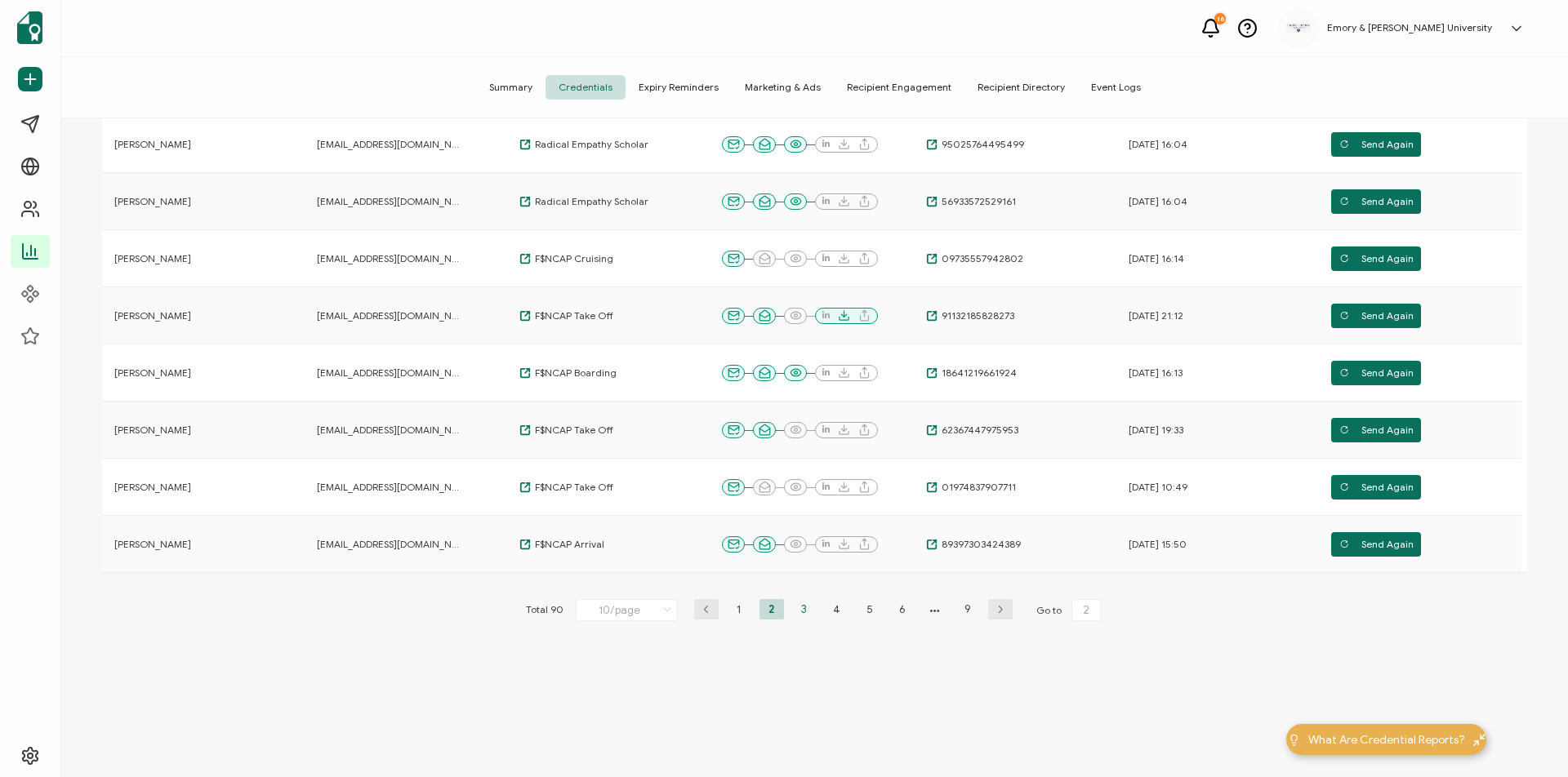
click at [799, 607] on li "3" at bounding box center [804, 610] width 25 height 20
type input "3"
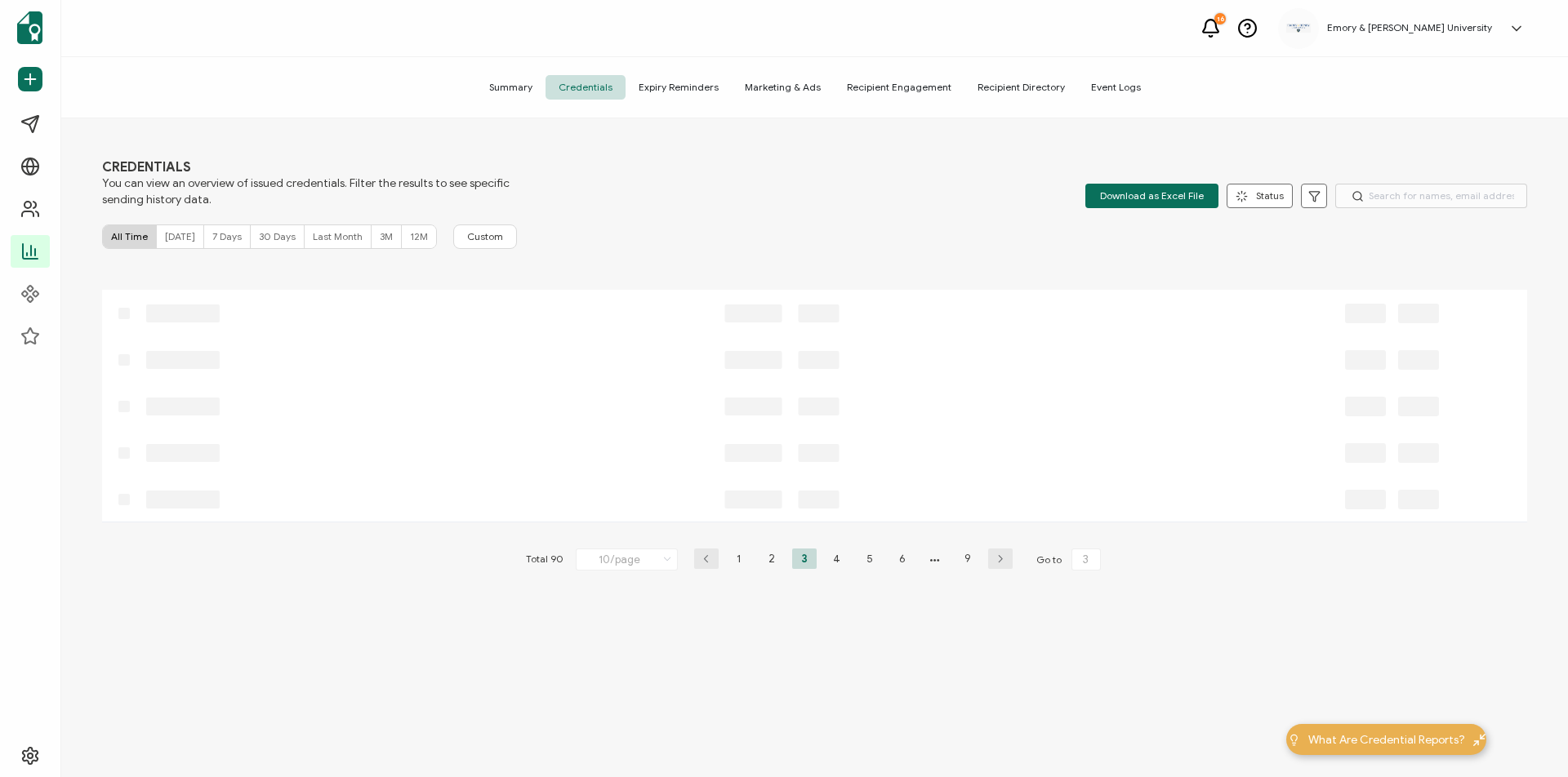
scroll to position [0, 0]
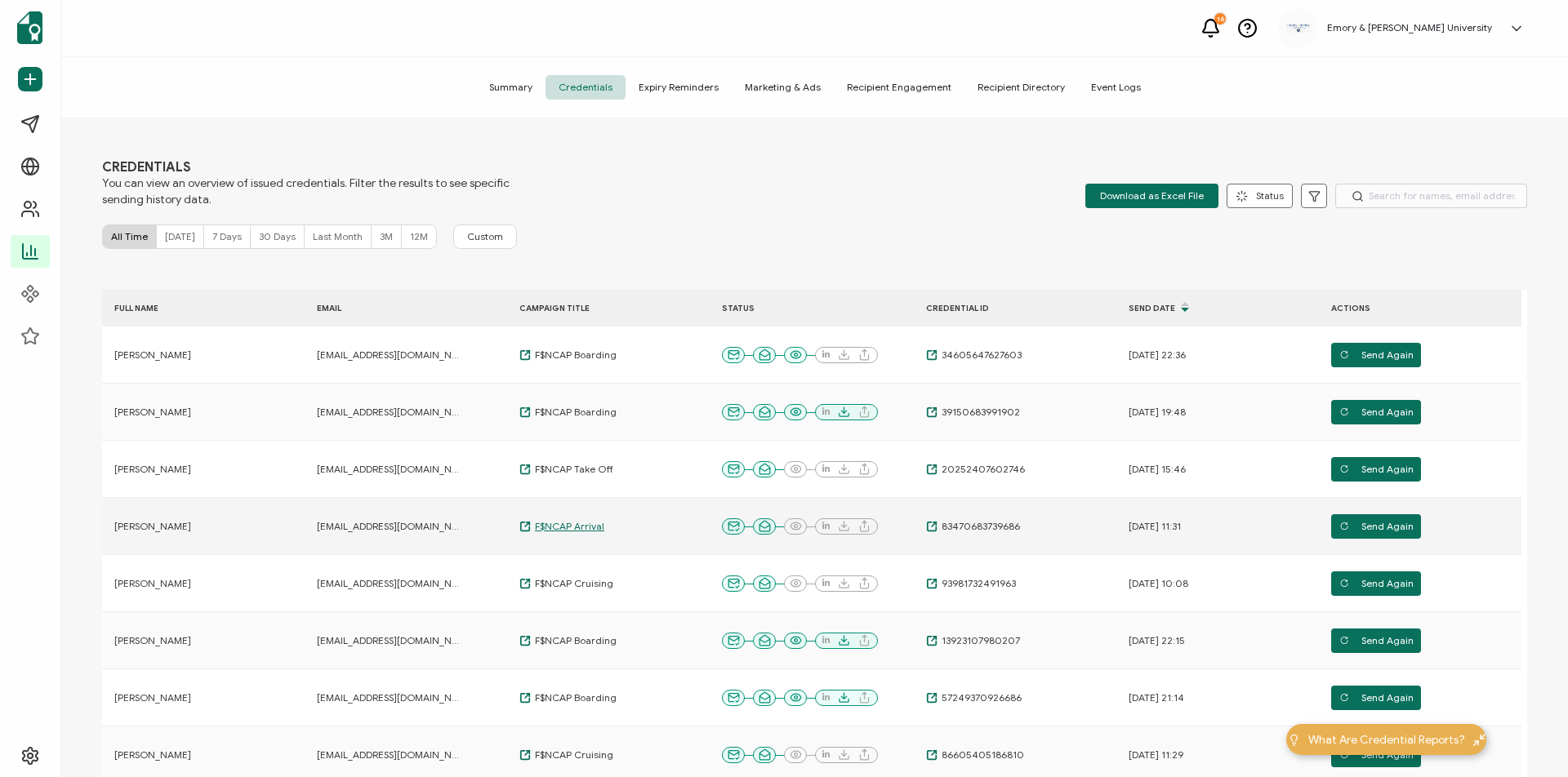
click at [588, 524] on span "F$NCAP Arrival" at bounding box center [568, 526] width 73 height 13
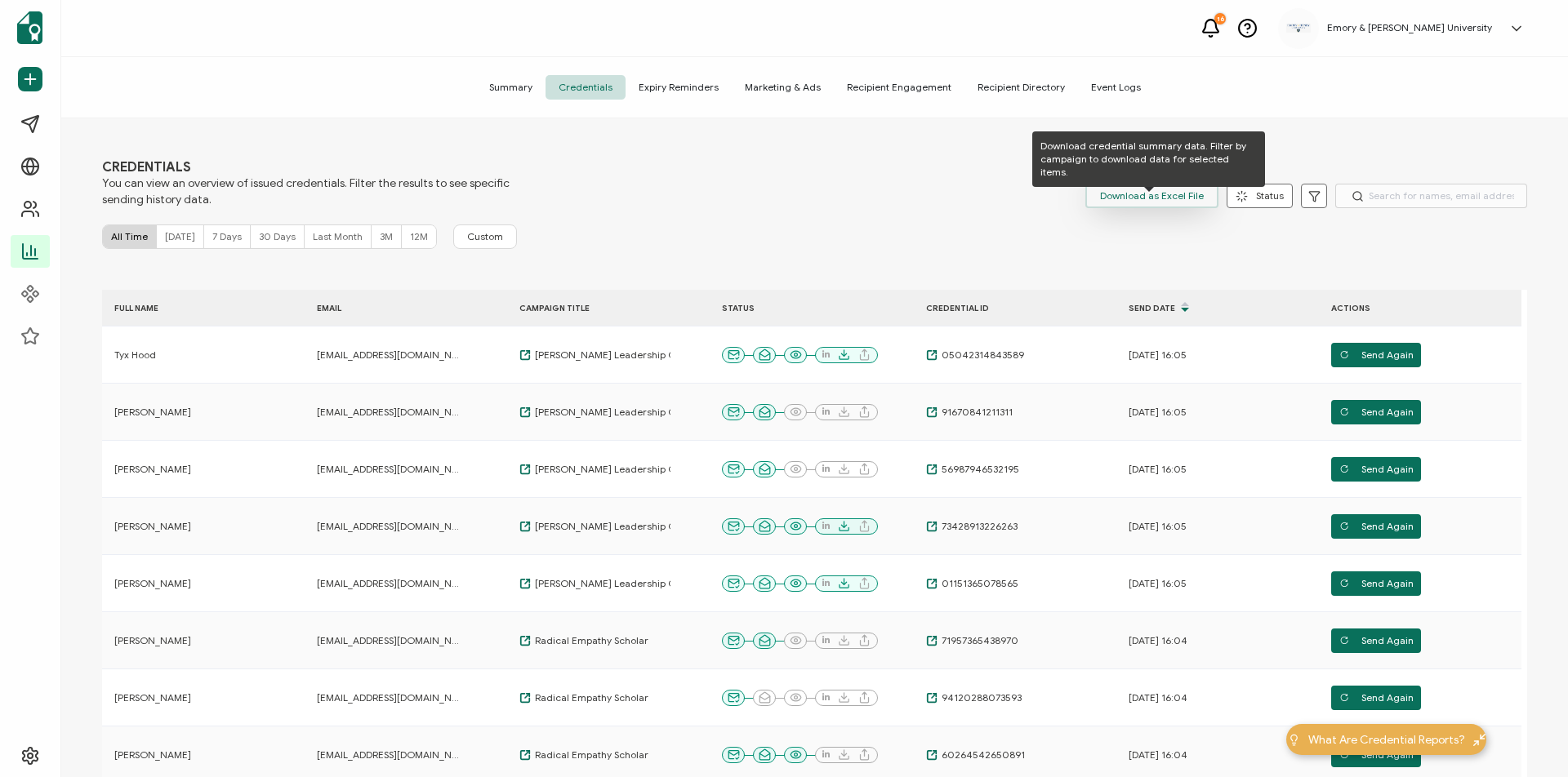
click at [1138, 189] on span "Download as Excel File" at bounding box center [1151, 196] width 103 height 25
